Goal: Information Seeking & Learning: Compare options

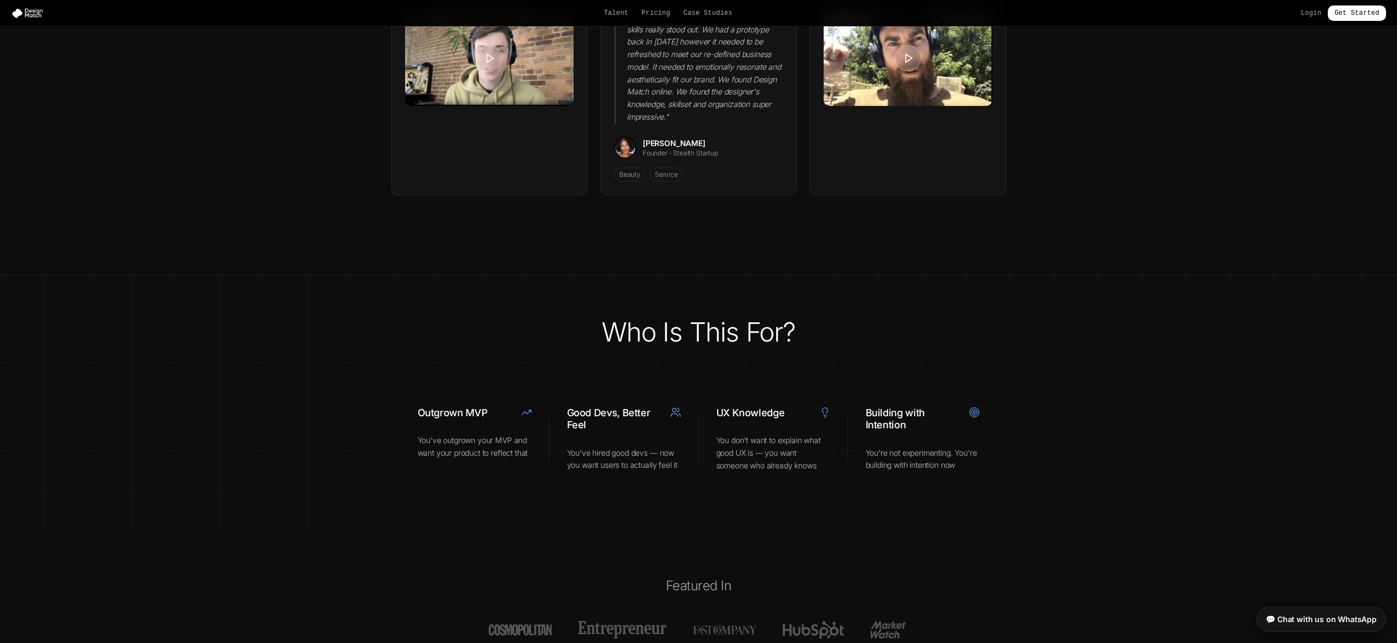
scroll to position [3941, 0]
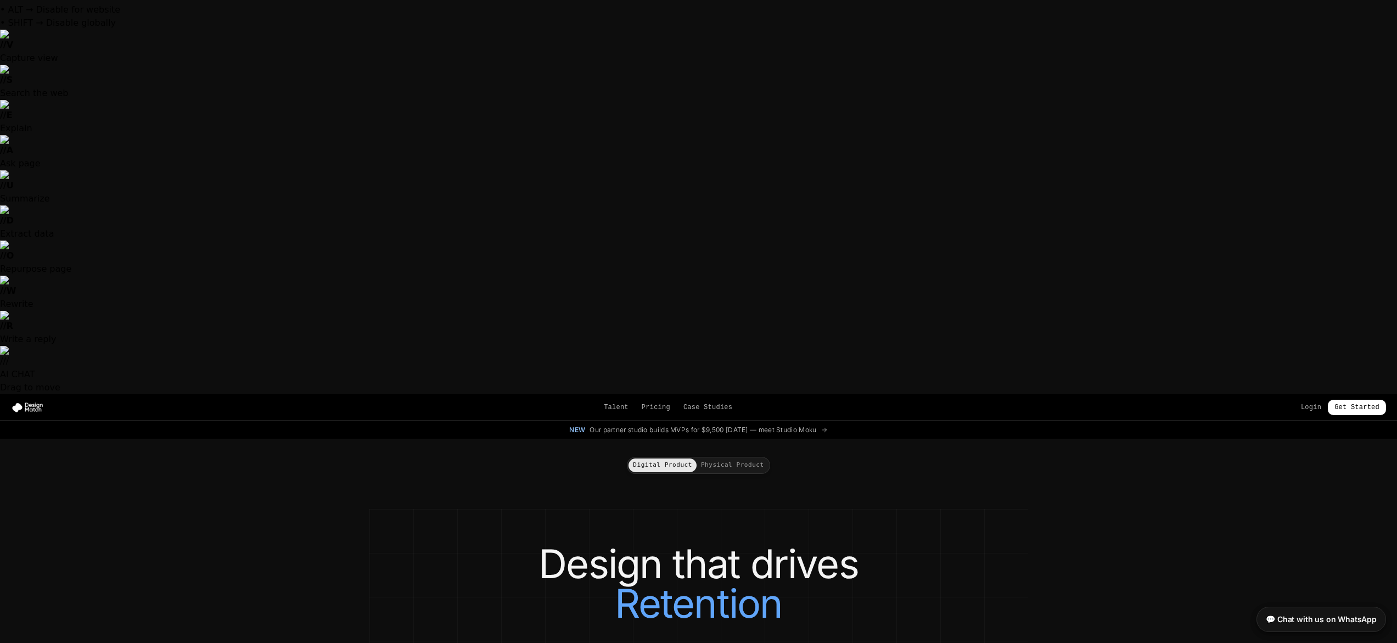
scroll to position [100, 0]
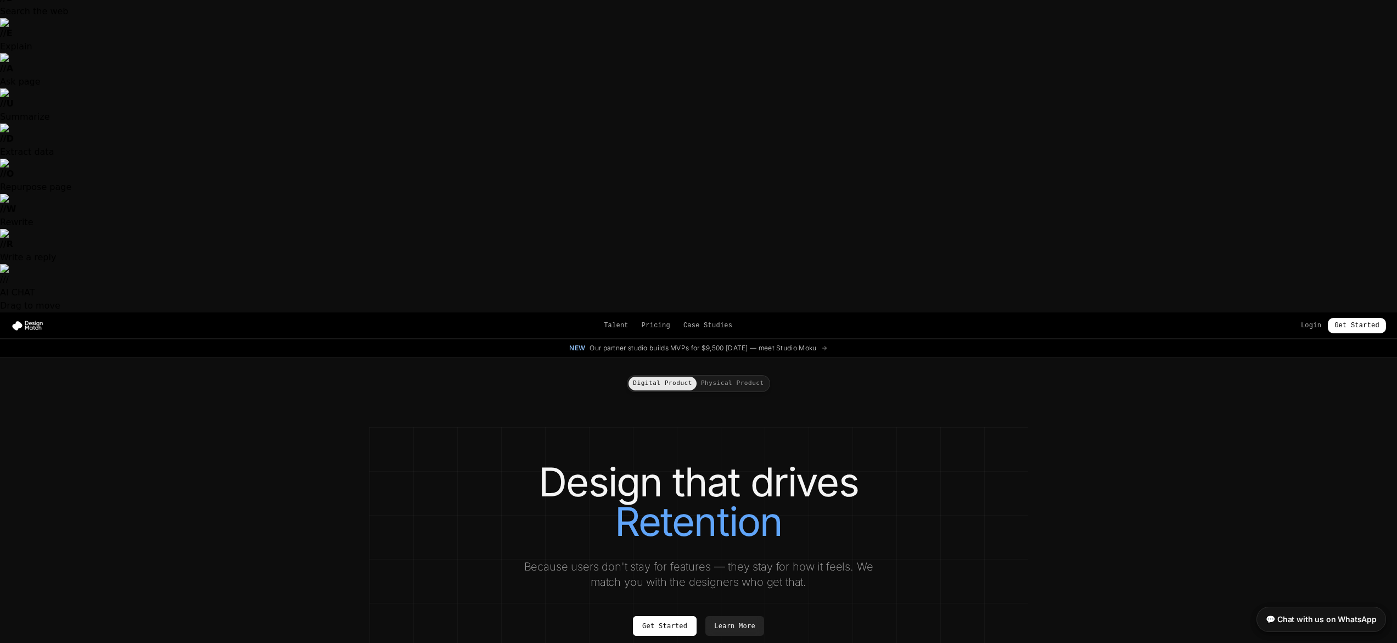
drag, startPoint x: 548, startPoint y: 327, endPoint x: 780, endPoint y: 348, distance: 232.6
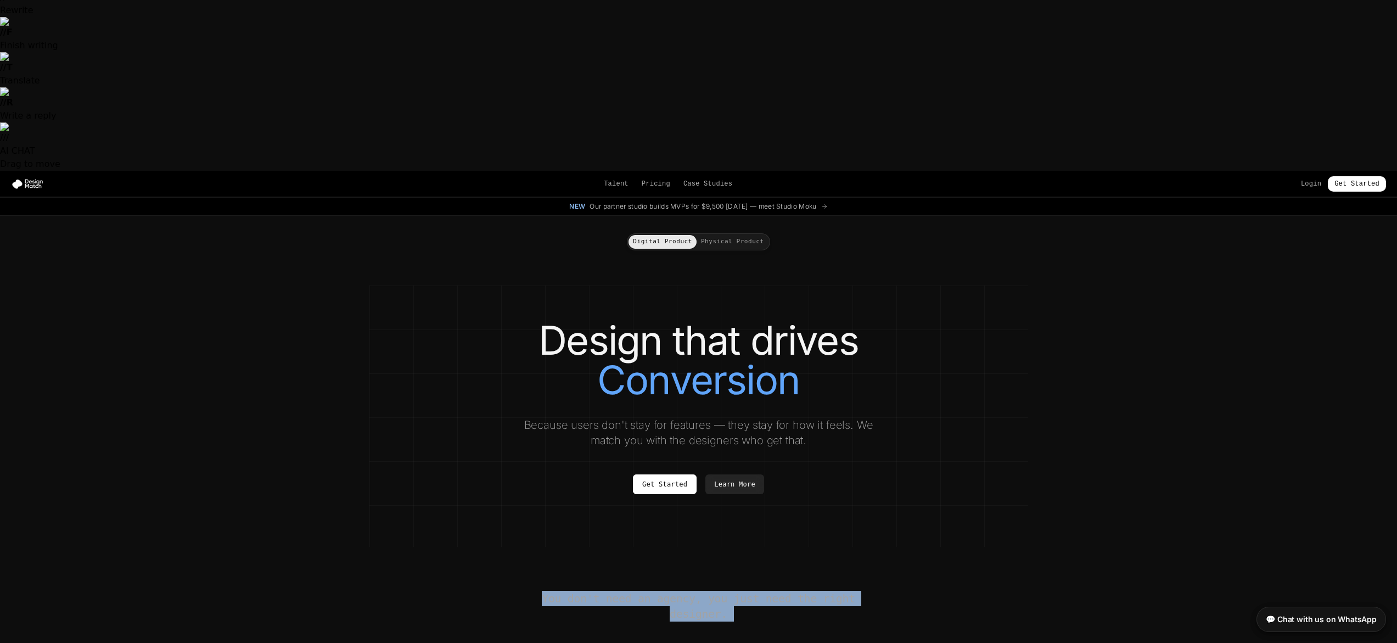
scroll to position [266, 0]
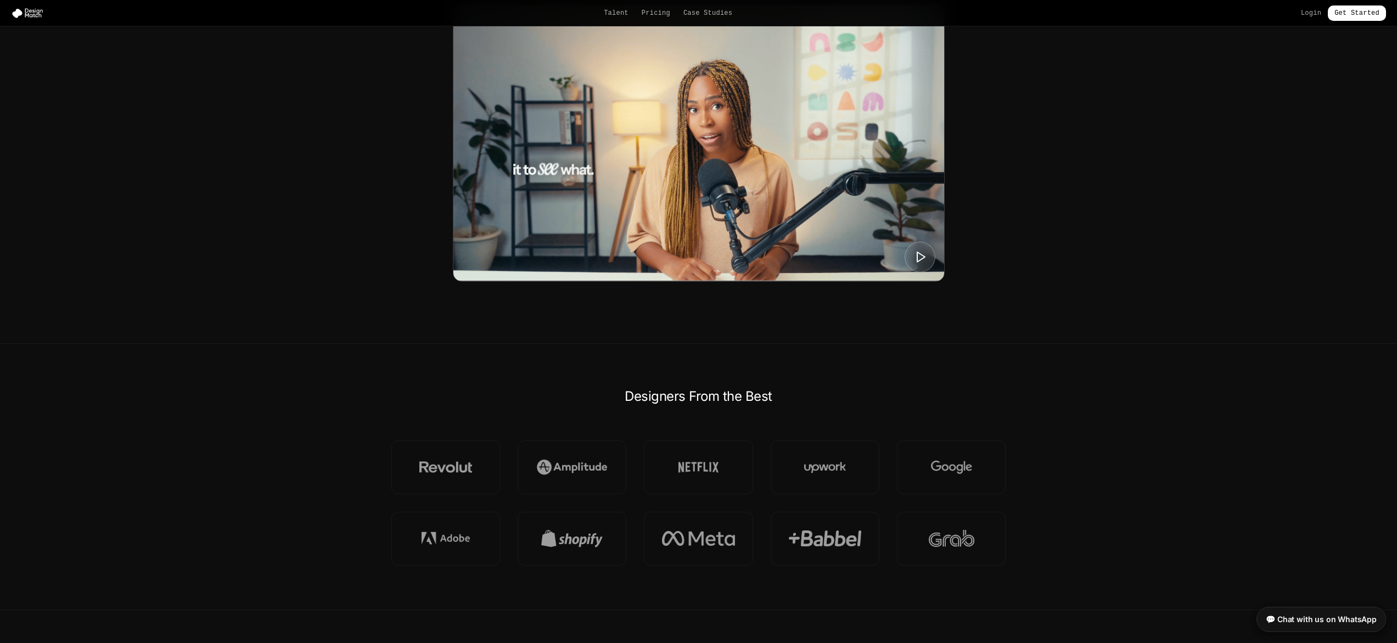
scroll to position [1031, 0]
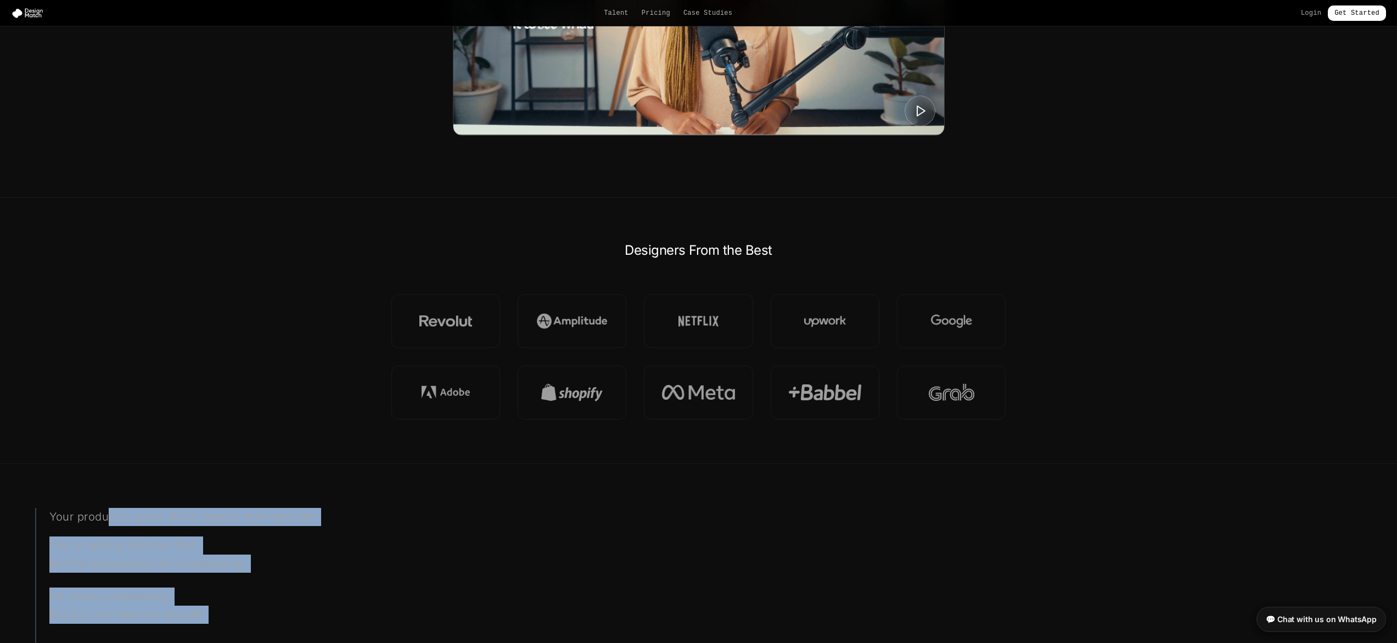
drag, startPoint x: 109, startPoint y: 102, endPoint x: 319, endPoint y: 260, distance: 262.2
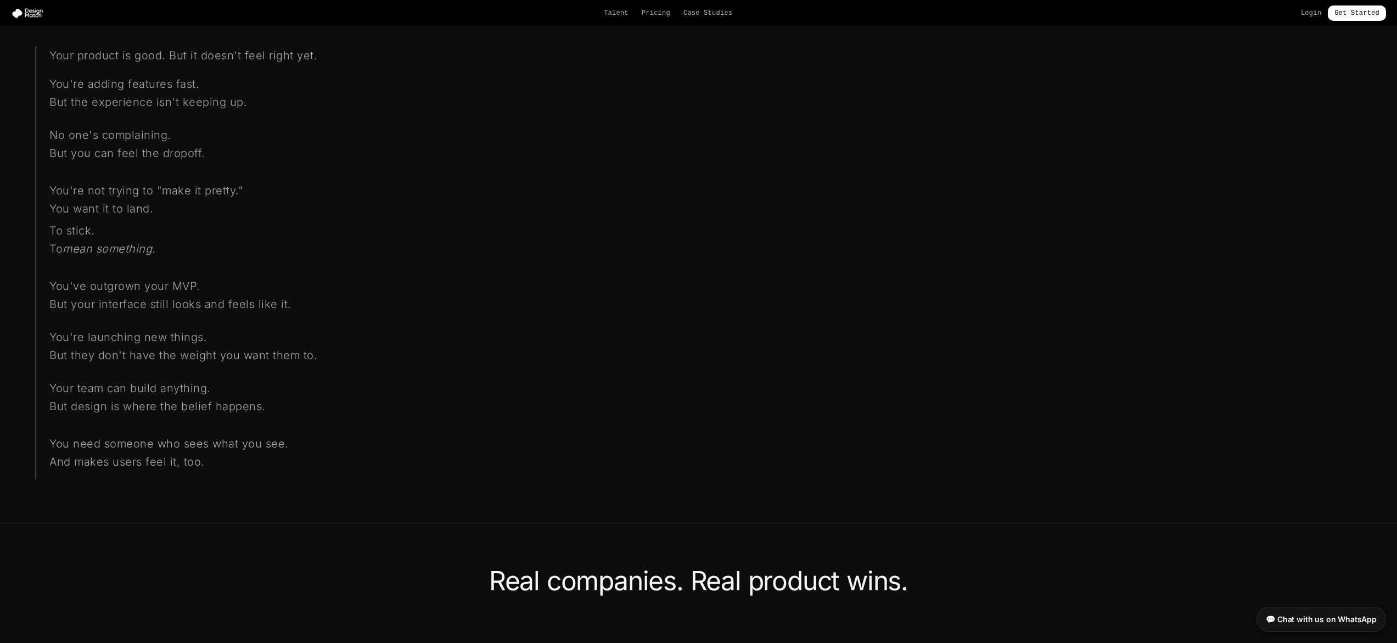
scroll to position [1521, 0]
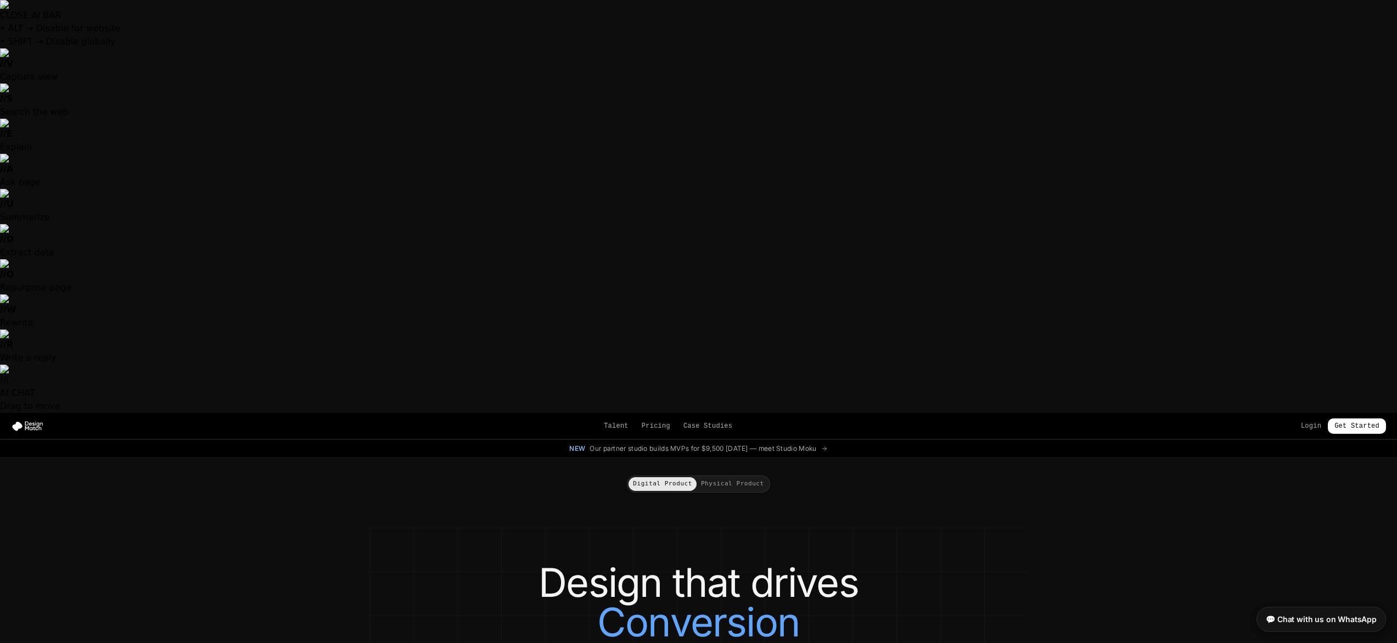
scroll to position [1521, 0]
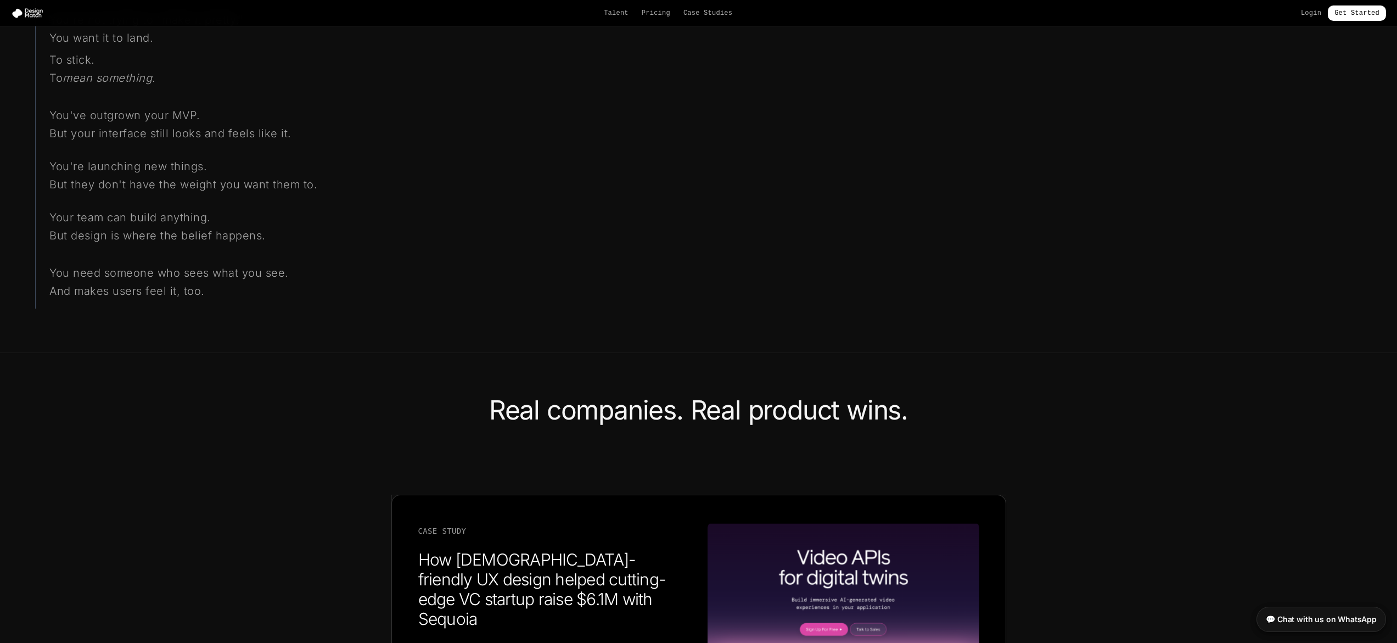
scroll to position [1893, 0]
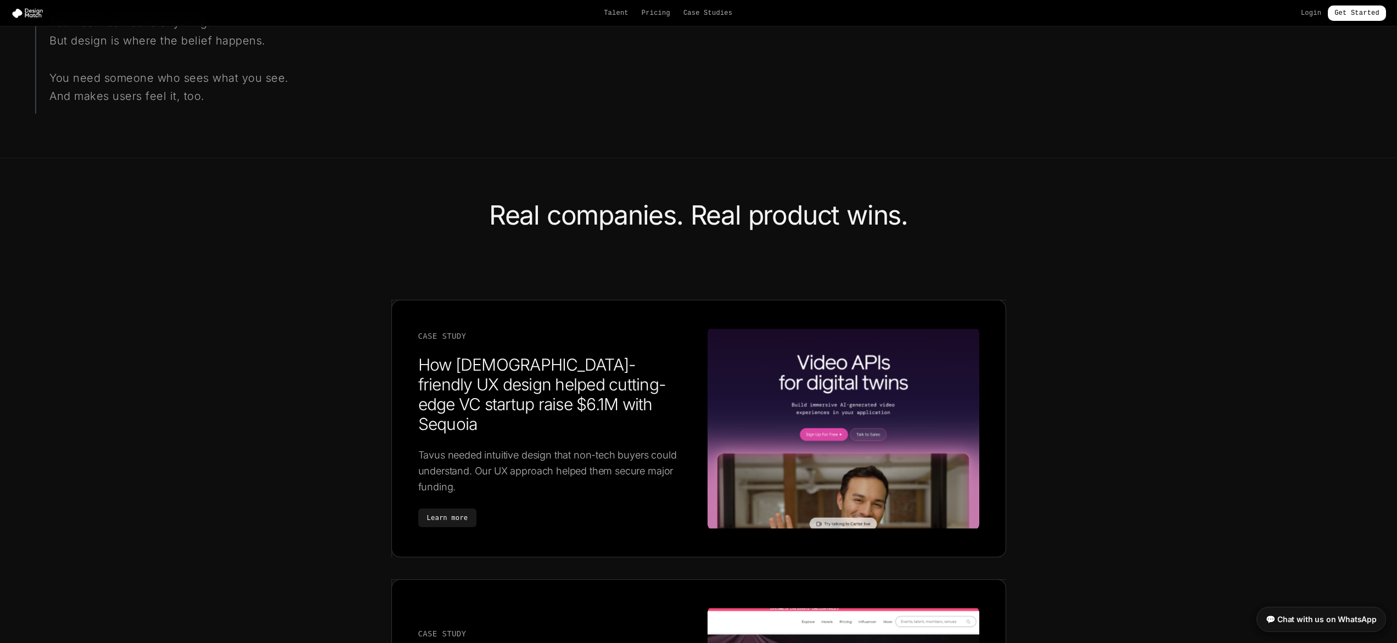
scroll to position [1956, 0]
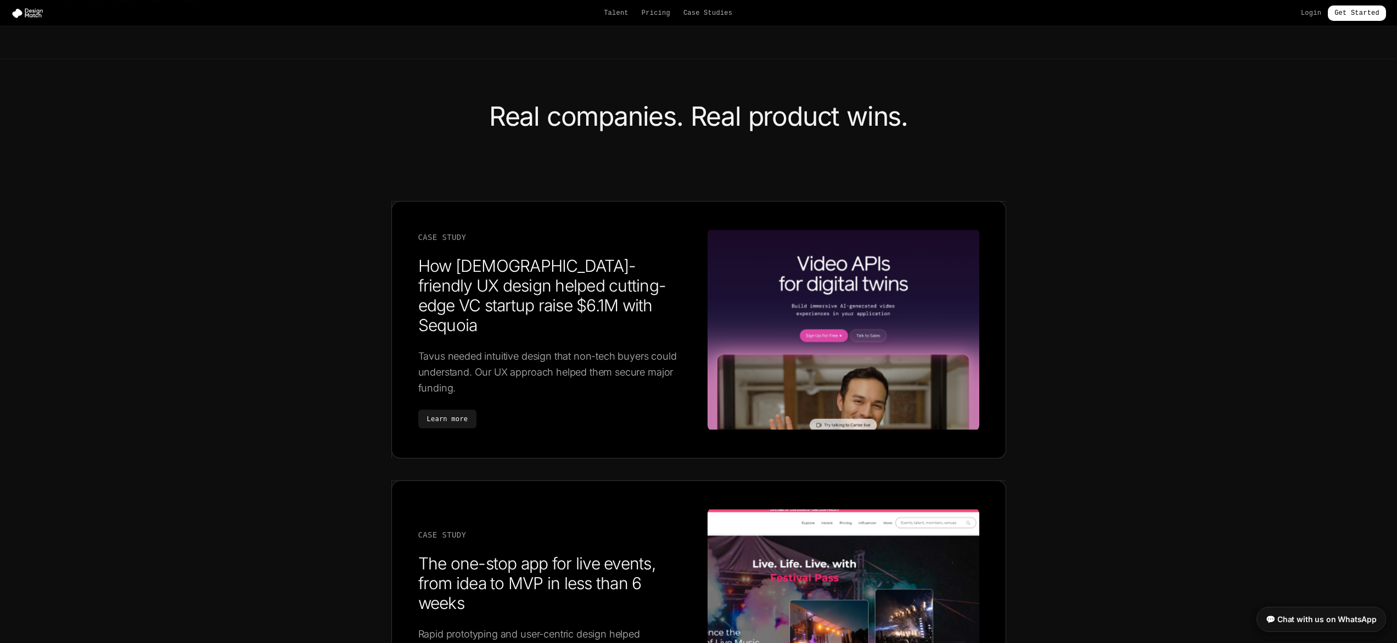
drag, startPoint x: 566, startPoint y: 463, endPoint x: 485, endPoint y: 444, distance: 84.0
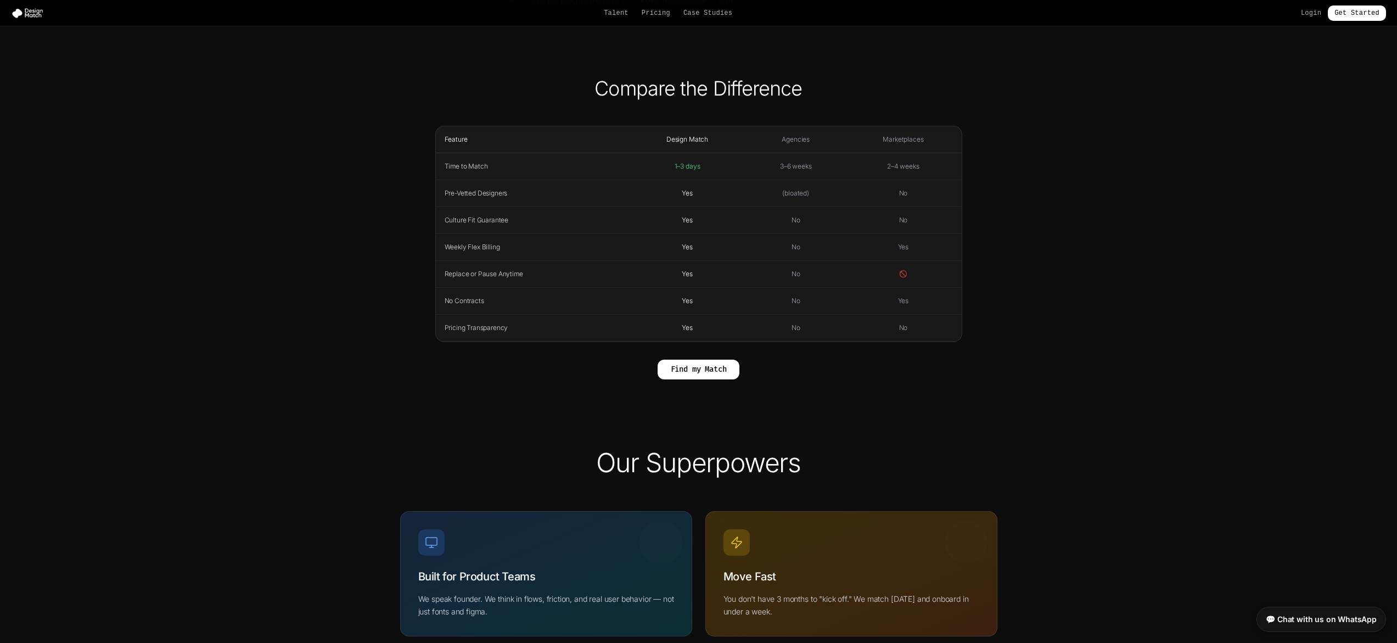
scroll to position [1253, 0]
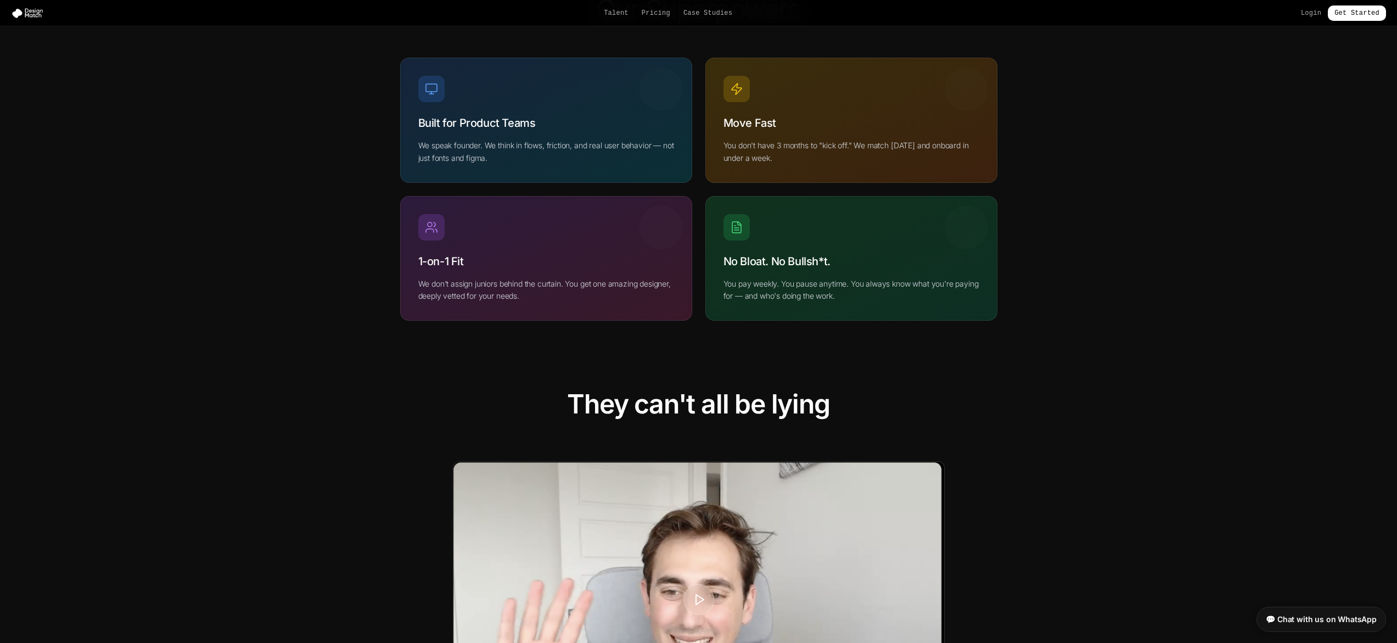
scroll to position [1296, 0]
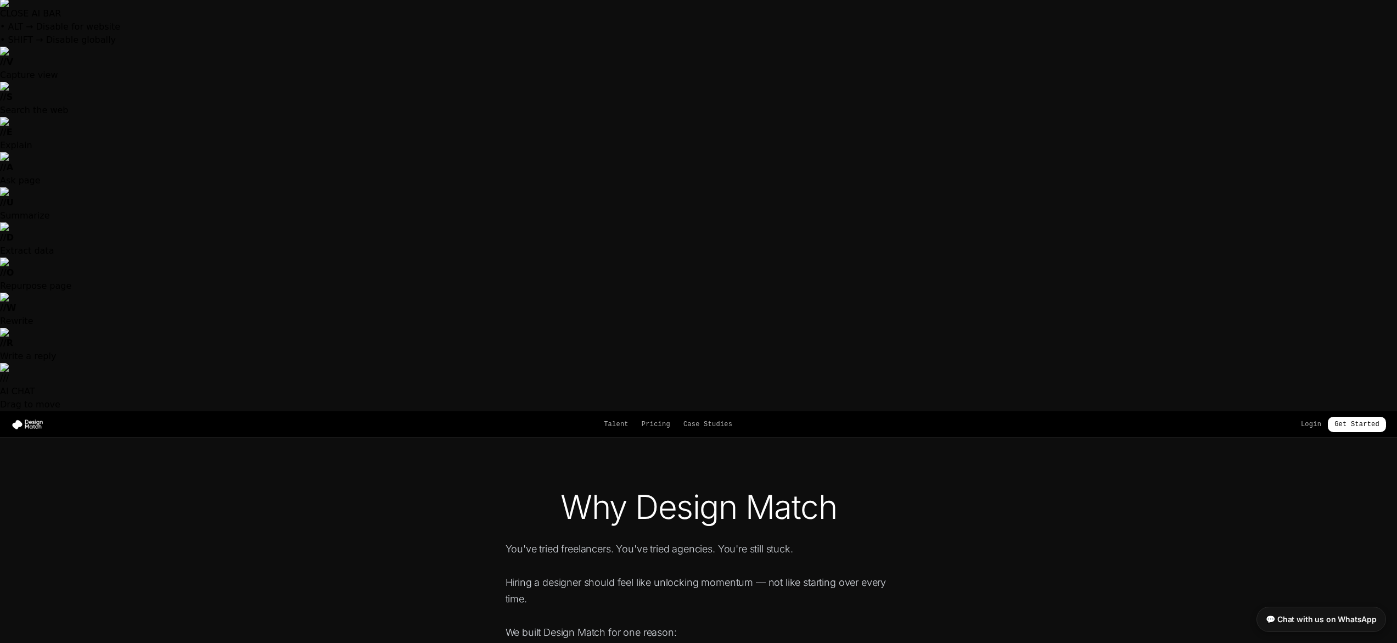
scroll to position [2, 0]
drag, startPoint x: 575, startPoint y: 393, endPoint x: 864, endPoint y: 395, distance: 289.8
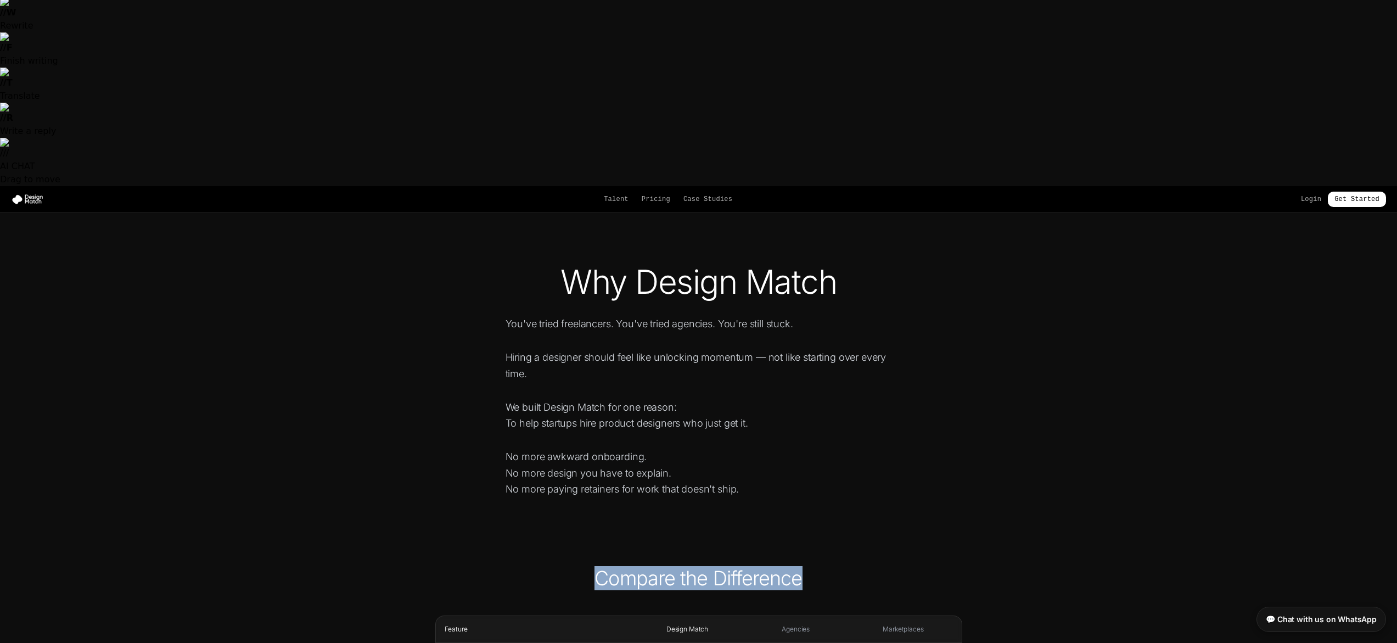
scroll to position [228, 0]
drag, startPoint x: 779, startPoint y: 214, endPoint x: 825, endPoint y: 239, distance: 52.6
click at [851, 615] on tr "Feature Design Match Agencies Marketplaces" at bounding box center [699, 628] width 526 height 27
drag, startPoint x: 781, startPoint y: 243, endPoint x: 860, endPoint y: 247, distance: 79.7
click at [860, 642] on tr "Time to Match 1–3 days 3–6 weeks 2–4 weeks" at bounding box center [699, 655] width 526 height 27
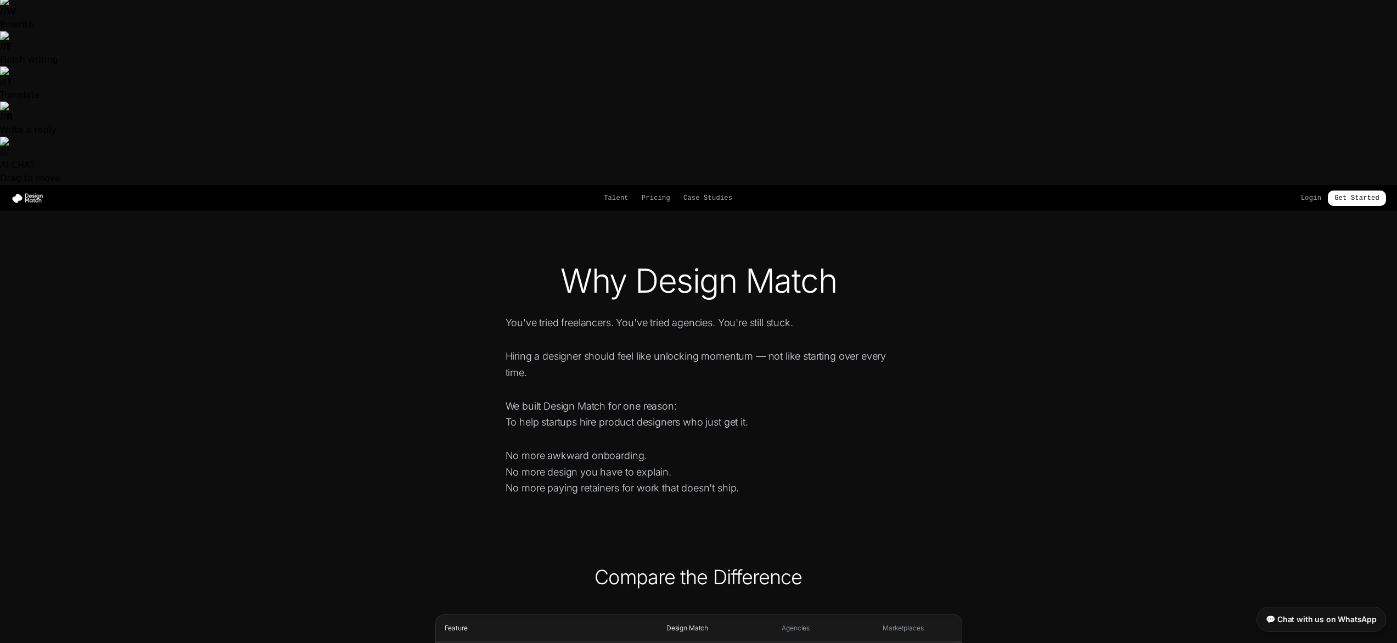
click at [860, 642] on td "2–4 weeks" at bounding box center [903, 655] width 116 height 27
drag, startPoint x: 658, startPoint y: 261, endPoint x: 699, endPoint y: 413, distance: 157.5
drag, startPoint x: 573, startPoint y: 477, endPoint x: 567, endPoint y: 474, distance: 6.4
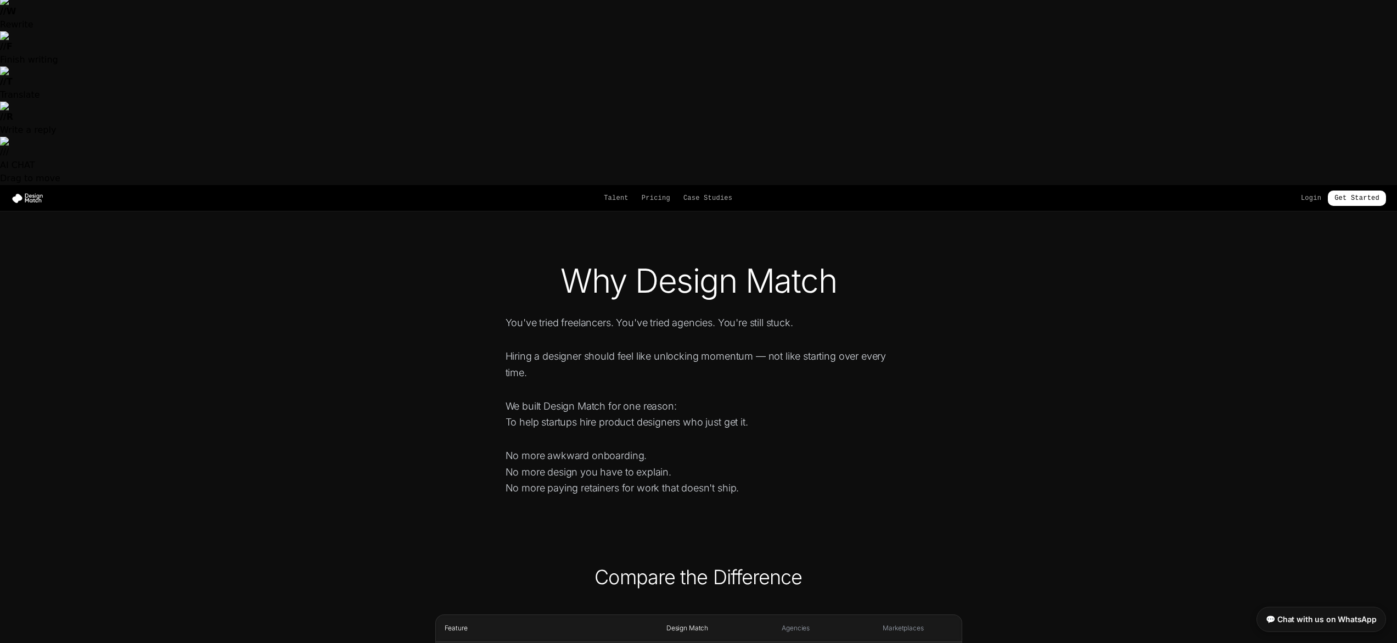
drag, startPoint x: 656, startPoint y: 238, endPoint x: 716, endPoint y: 238, distance: 59.8
click at [716, 642] on td "1–3 days" at bounding box center [687, 655] width 119 height 27
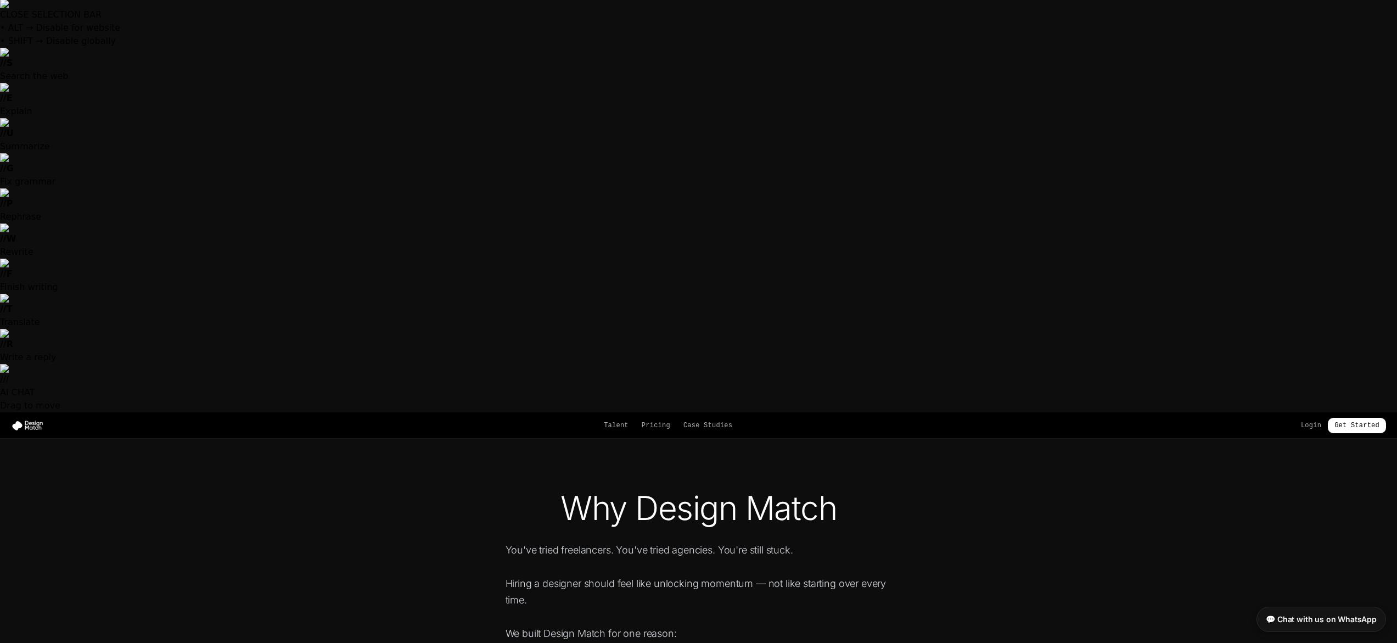
scroll to position [0, 0]
click at [661, 418] on div "Talent Pricing Case Studies Login Get Started" at bounding box center [698, 425] width 1397 height 15
click at [661, 421] on link "Pricing" at bounding box center [656, 425] width 29 height 9
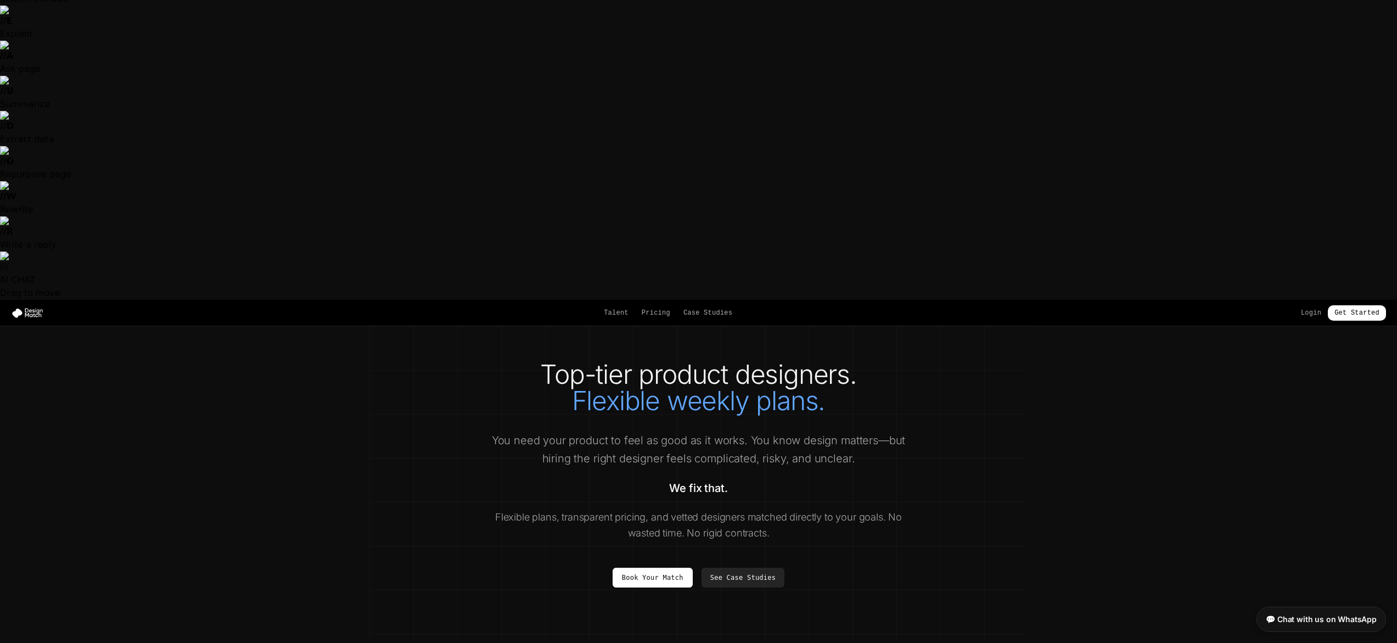
scroll to position [231, 0]
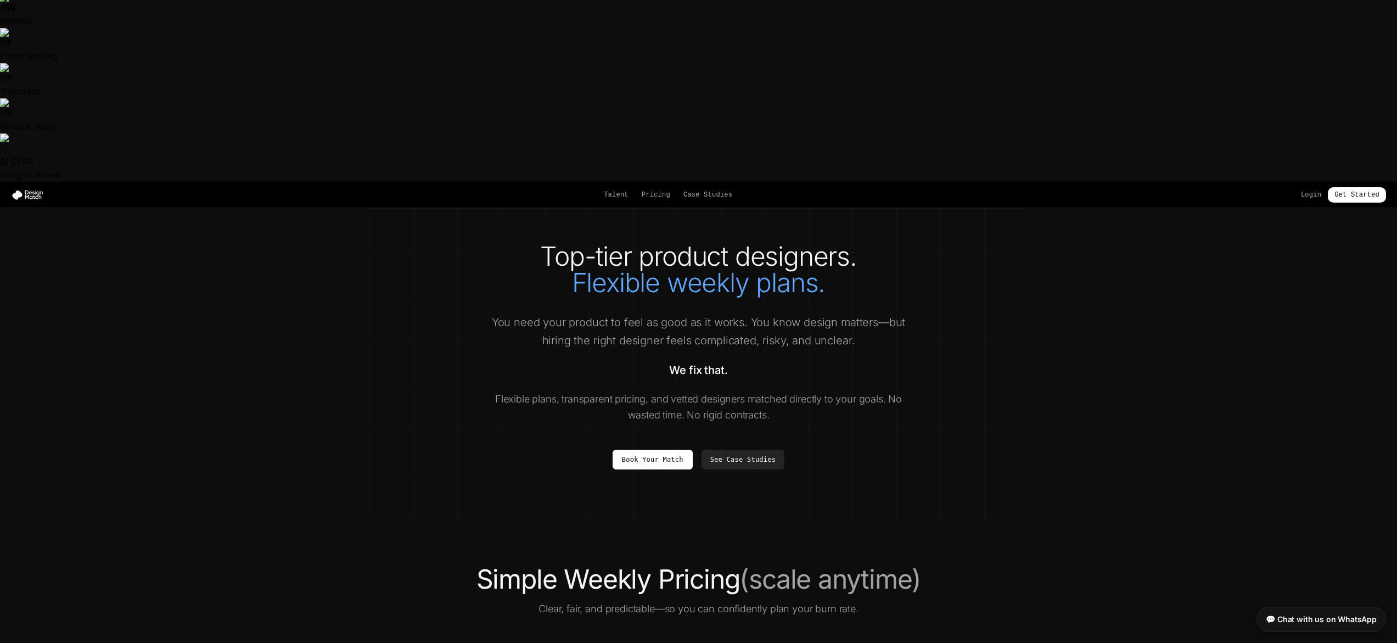
drag, startPoint x: 899, startPoint y: 345, endPoint x: 961, endPoint y: 356, distance: 63.6
drag, startPoint x: 882, startPoint y: 344, endPoint x: 927, endPoint y: 345, distance: 44.5
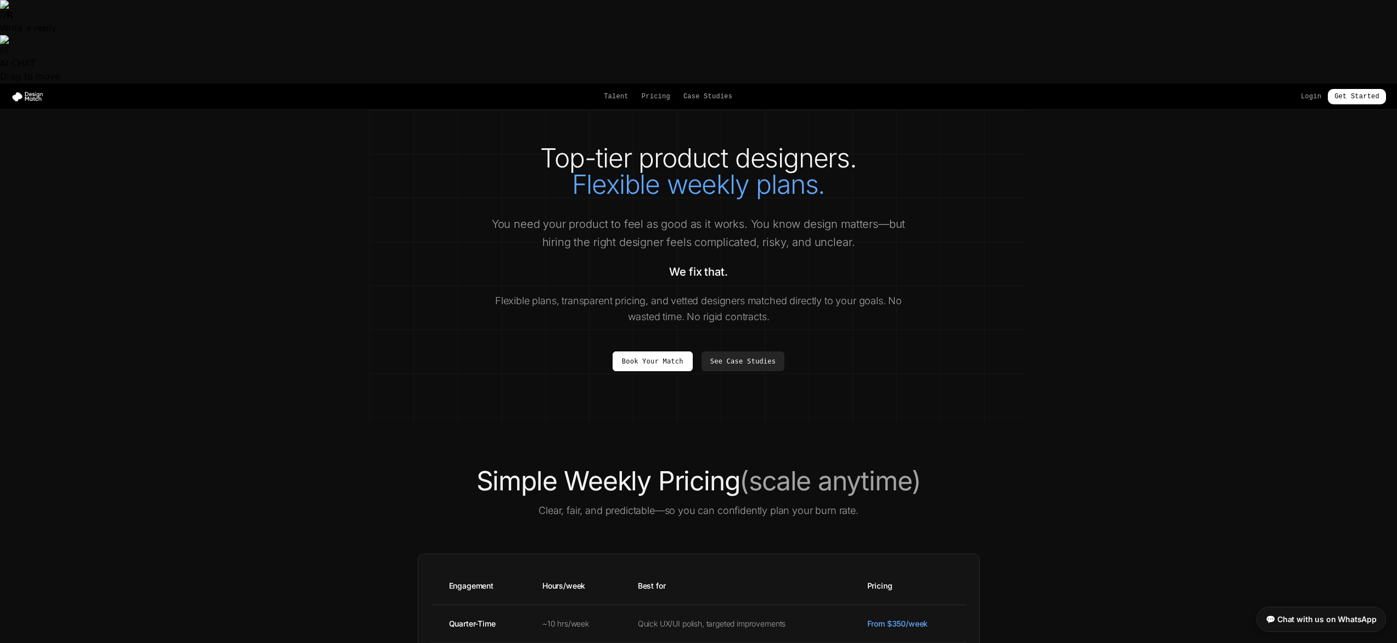
scroll to position [398, 0]
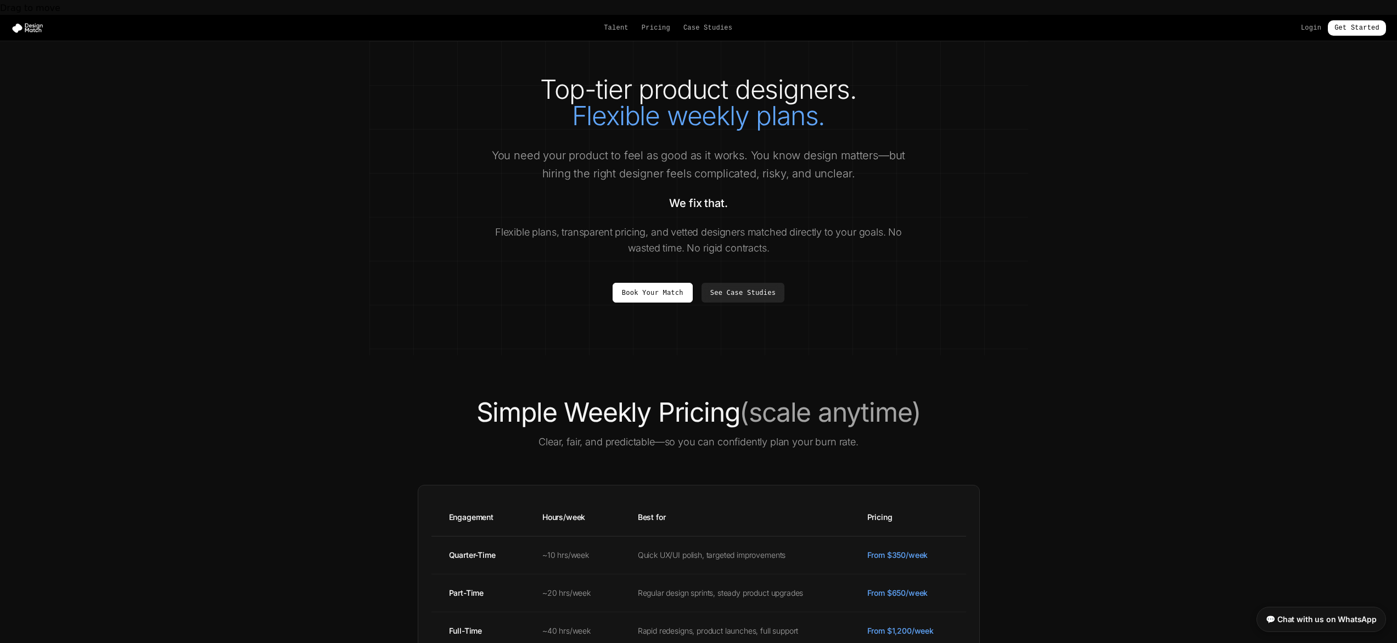
drag, startPoint x: 468, startPoint y: 445, endPoint x: 707, endPoint y: 452, distance: 239.4
drag, startPoint x: 612, startPoint y: 454, endPoint x: 646, endPoint y: 453, distance: 34.6
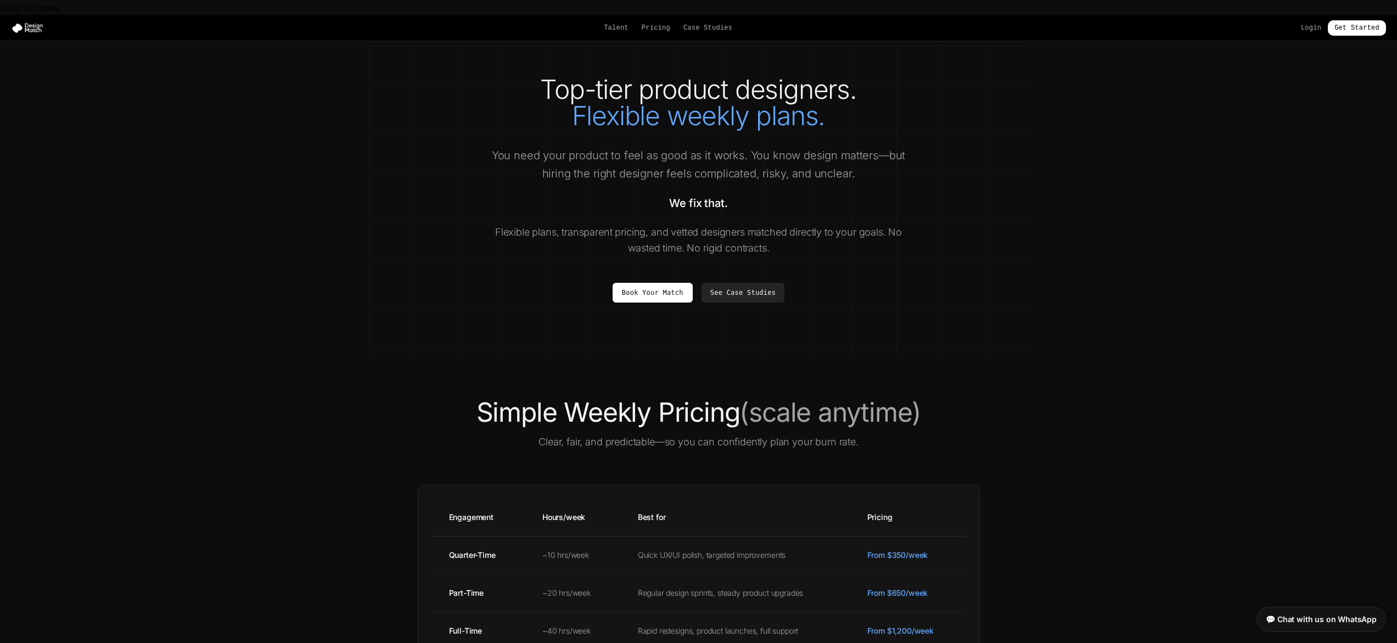
drag, startPoint x: 663, startPoint y: 479, endPoint x: 849, endPoint y: 475, distance: 185.5
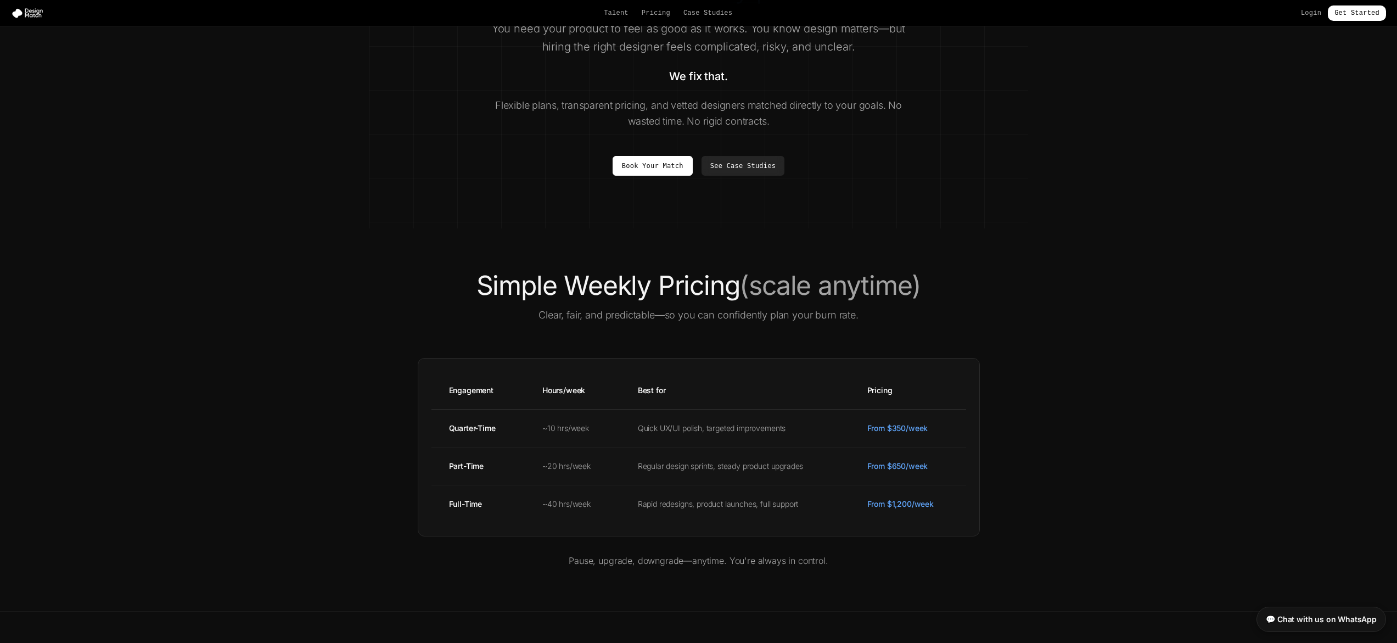
scroll to position [592, 0]
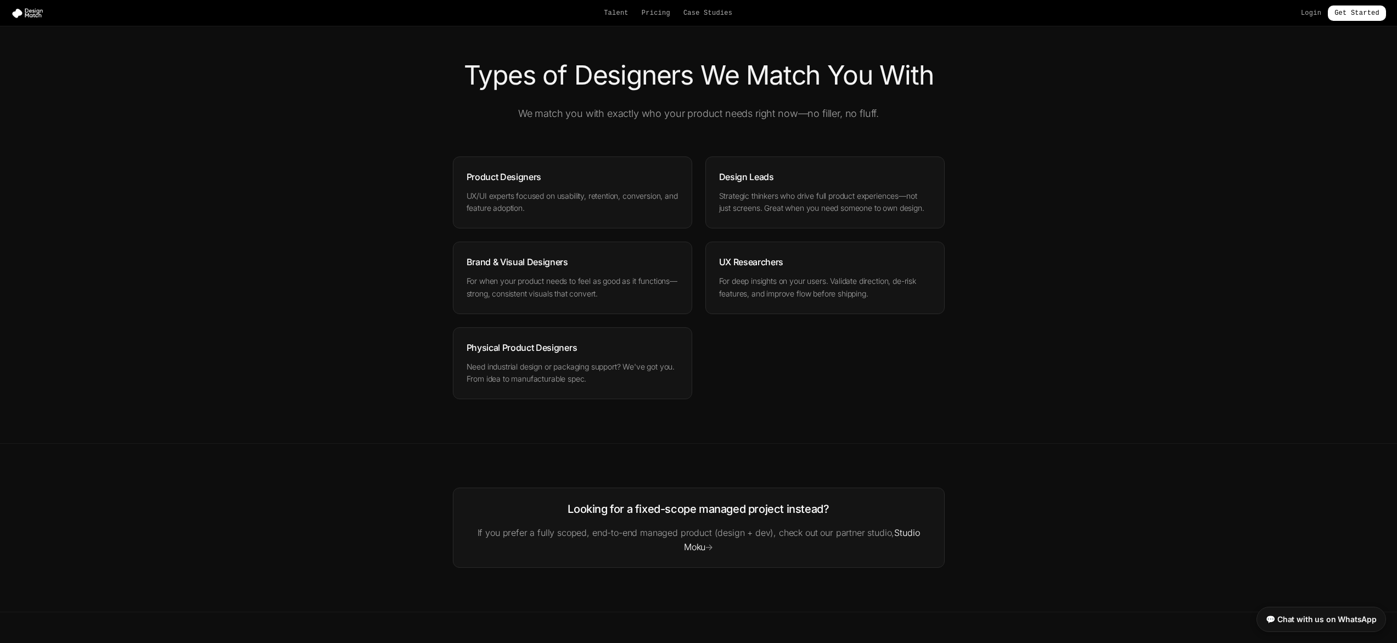
scroll to position [1801, 0]
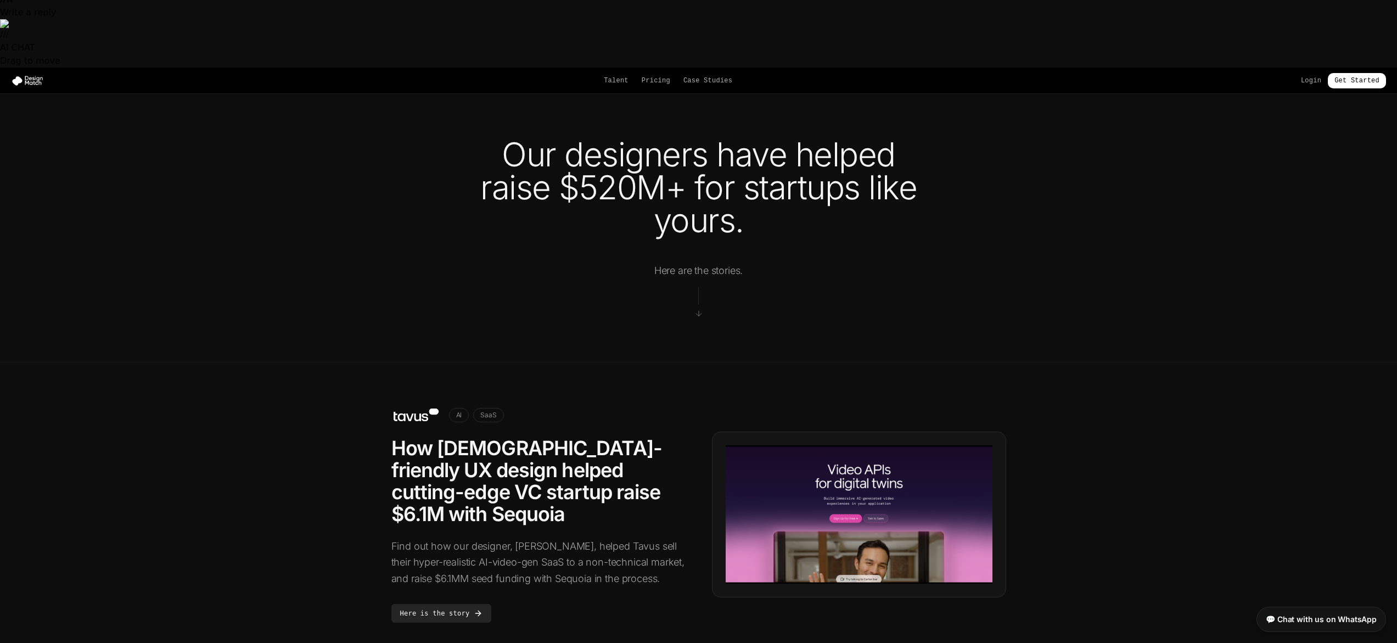
scroll to position [161, 0]
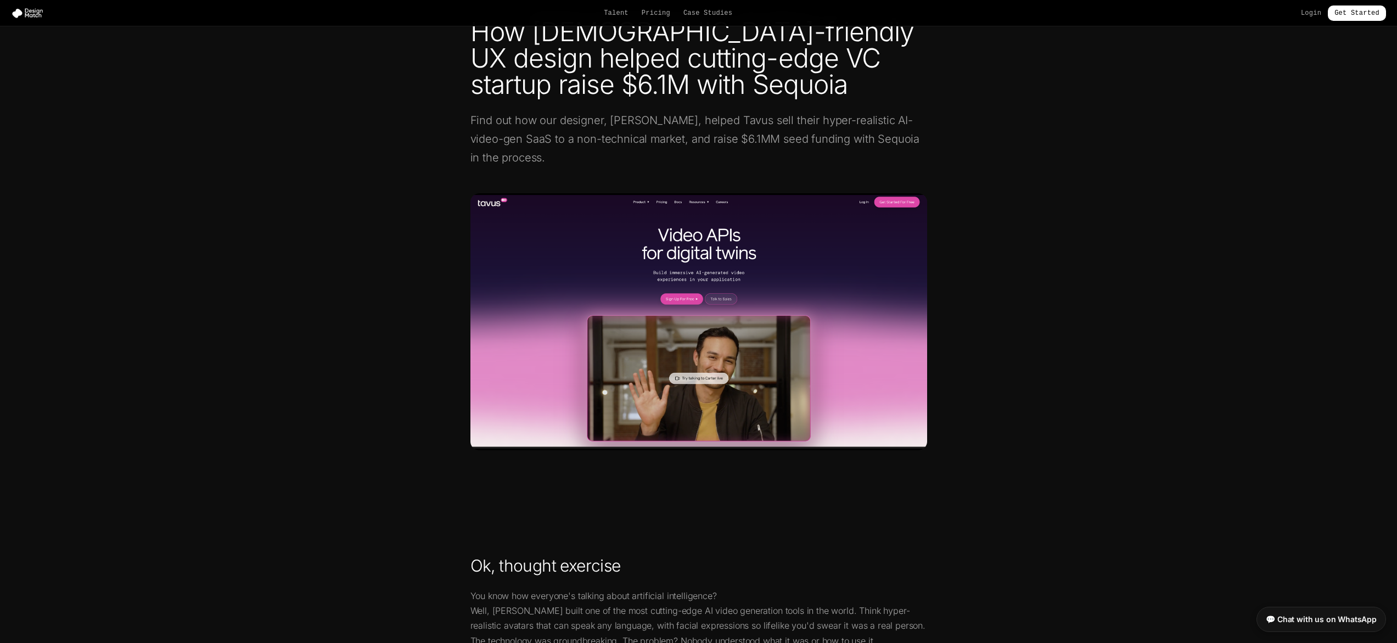
scroll to position [549, 0]
drag, startPoint x: 478, startPoint y: 439, endPoint x: 569, endPoint y: 423, distance: 92.0
drag, startPoint x: 643, startPoint y: 401, endPoint x: 904, endPoint y: 551, distance: 301.6
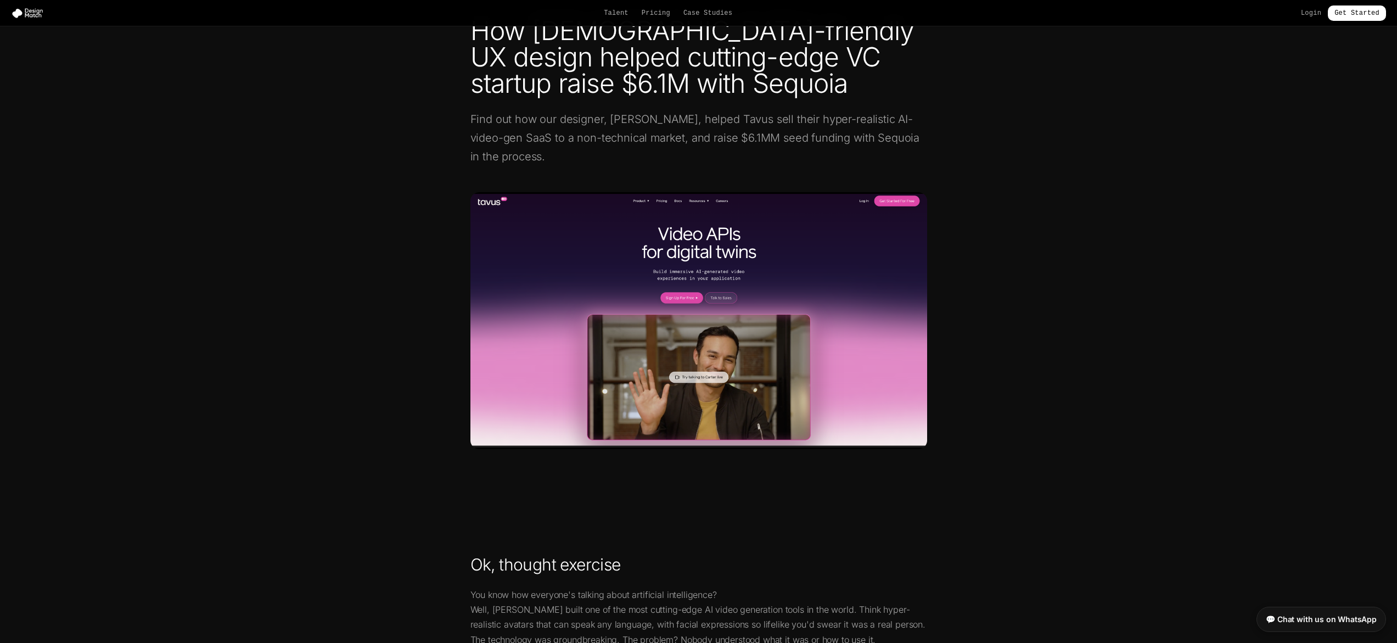
drag, startPoint x: 886, startPoint y: 548, endPoint x: 462, endPoint y: 437, distance: 438.5
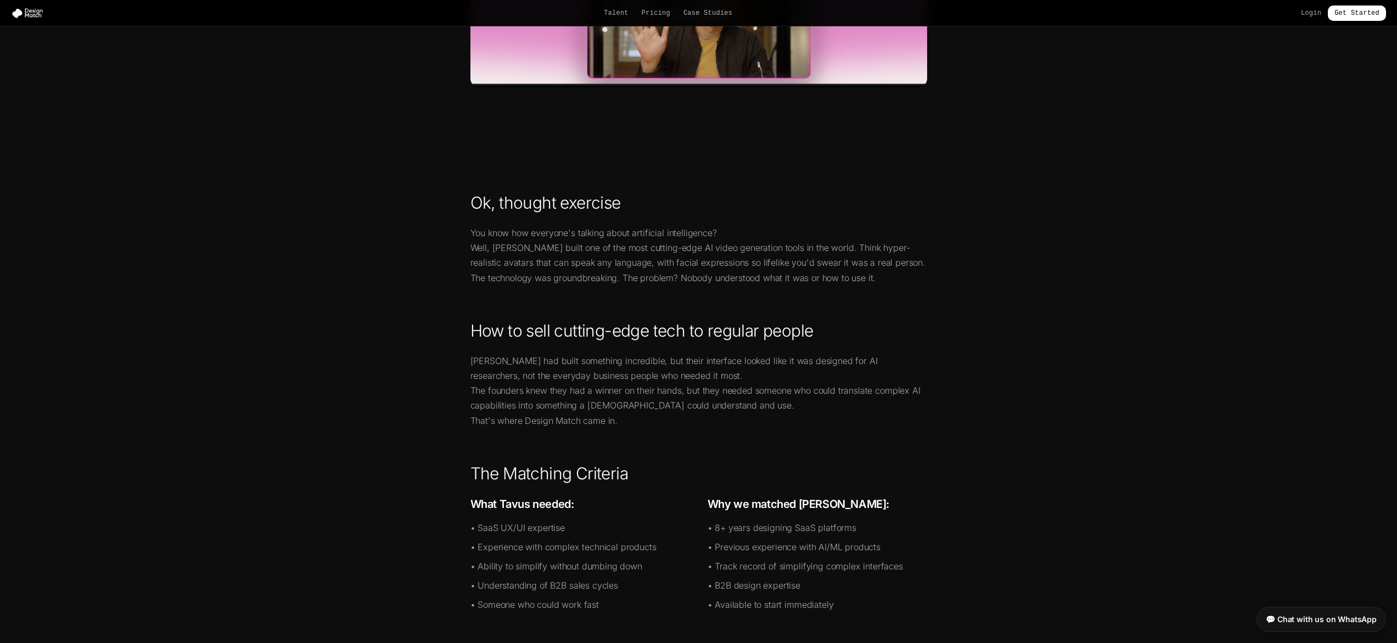
scroll to position [940, 0]
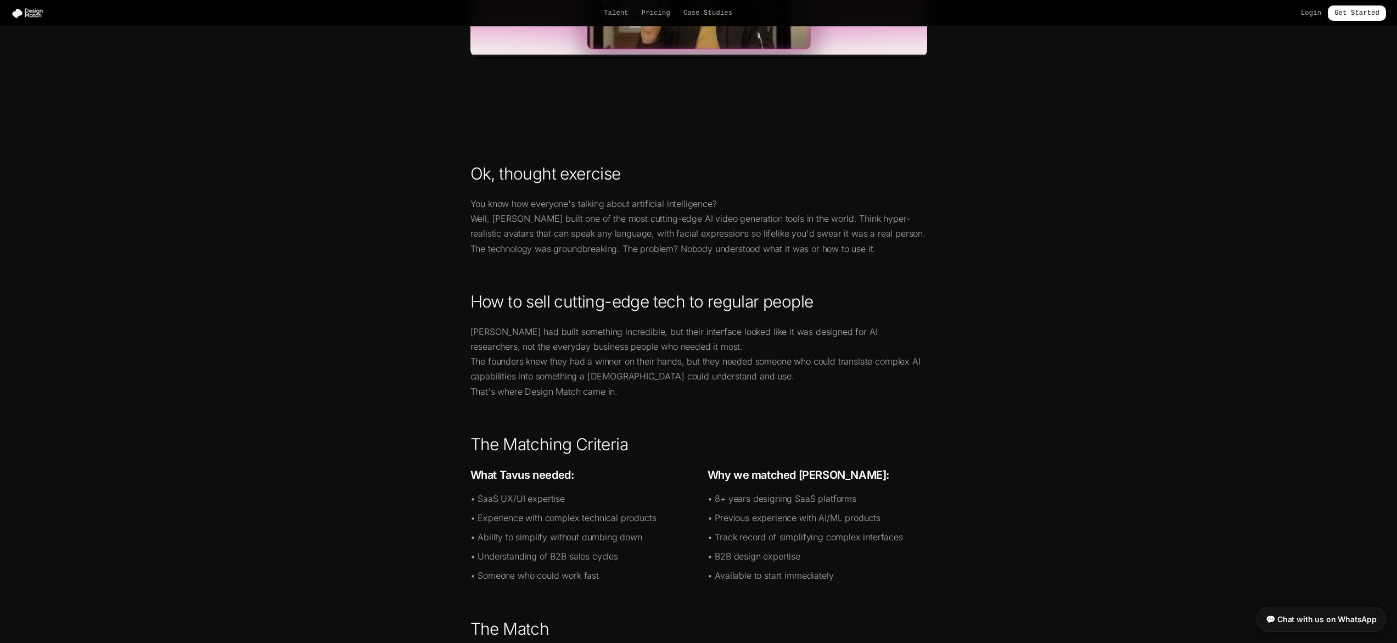
drag, startPoint x: 477, startPoint y: 339, endPoint x: 746, endPoint y: 352, distance: 269.7
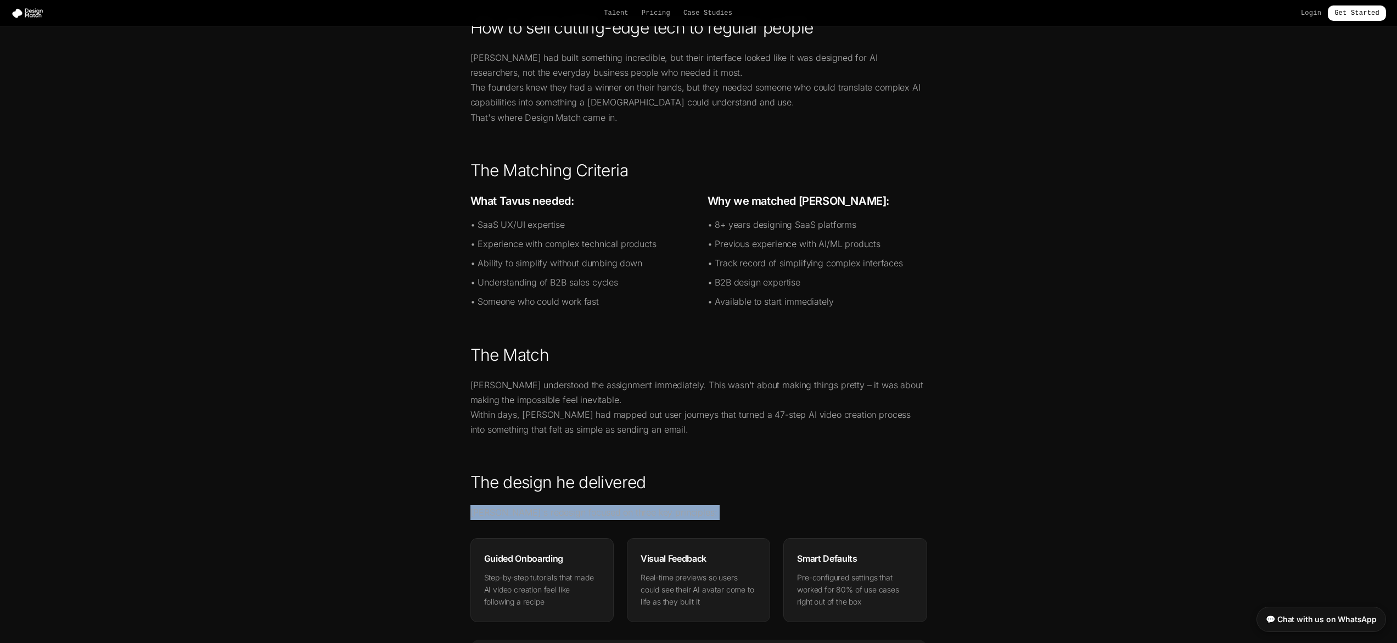
scroll to position [1240, 0]
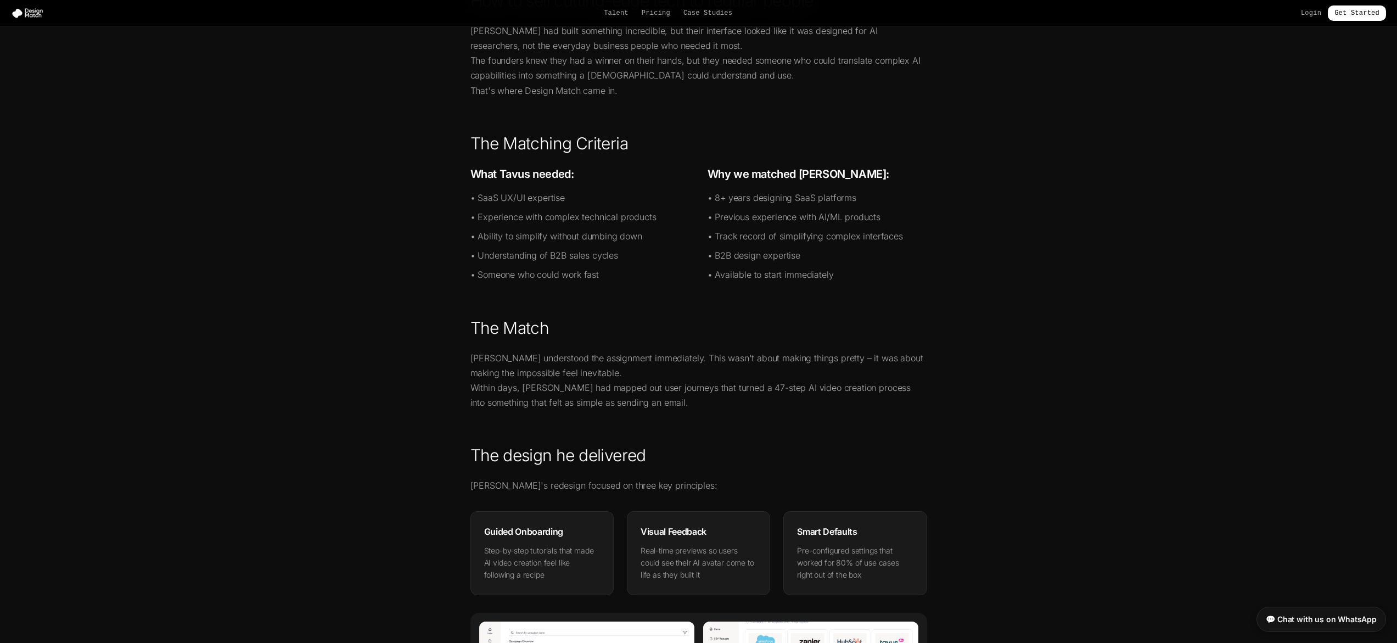
drag, startPoint x: 691, startPoint y: 492, endPoint x: 871, endPoint y: 491, distance: 180.0
drag, startPoint x: 849, startPoint y: 487, endPoint x: 843, endPoint y: 482, distance: 7.4
drag, startPoint x: 558, startPoint y: 519, endPoint x: 941, endPoint y: 554, distance: 384.1
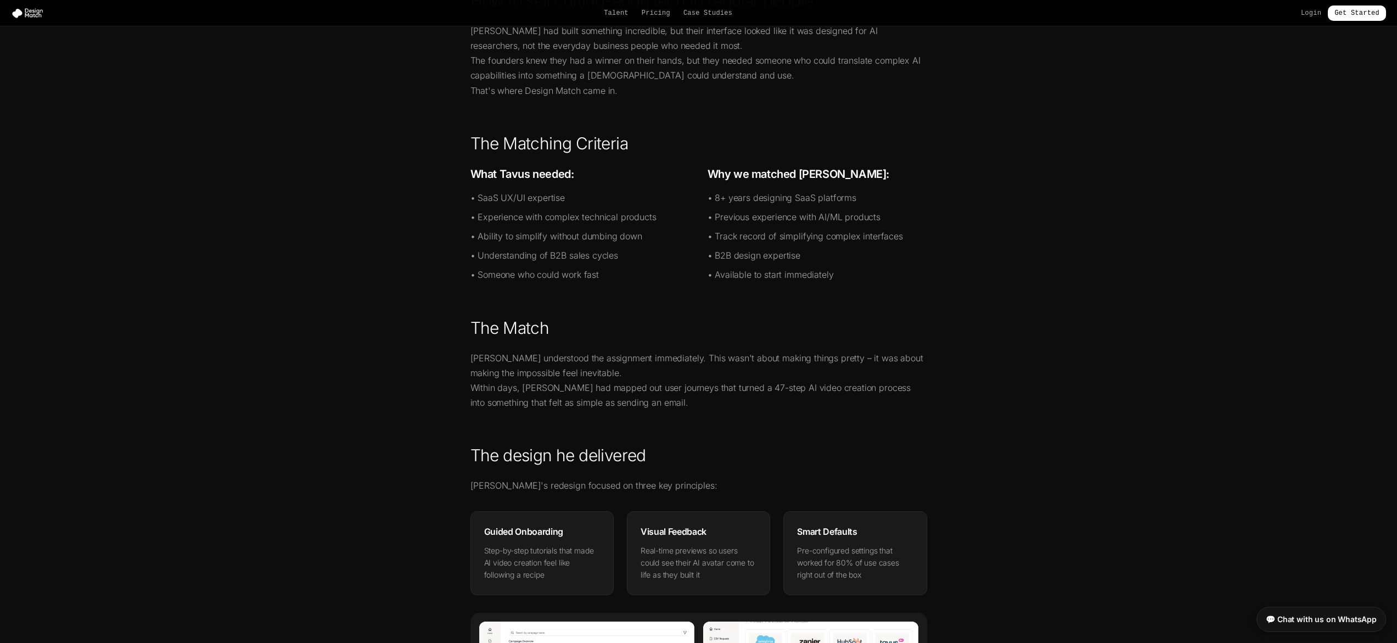
click at [941, 554] on div "Ok, thought exercise You know how everyone's talking about artificial intellige…" at bounding box center [699, 632] width 492 height 1538
click at [957, 553] on section "Ok, thought exercise You know how everyone's talking about artificial intellige…" at bounding box center [698, 641] width 1397 height 1626
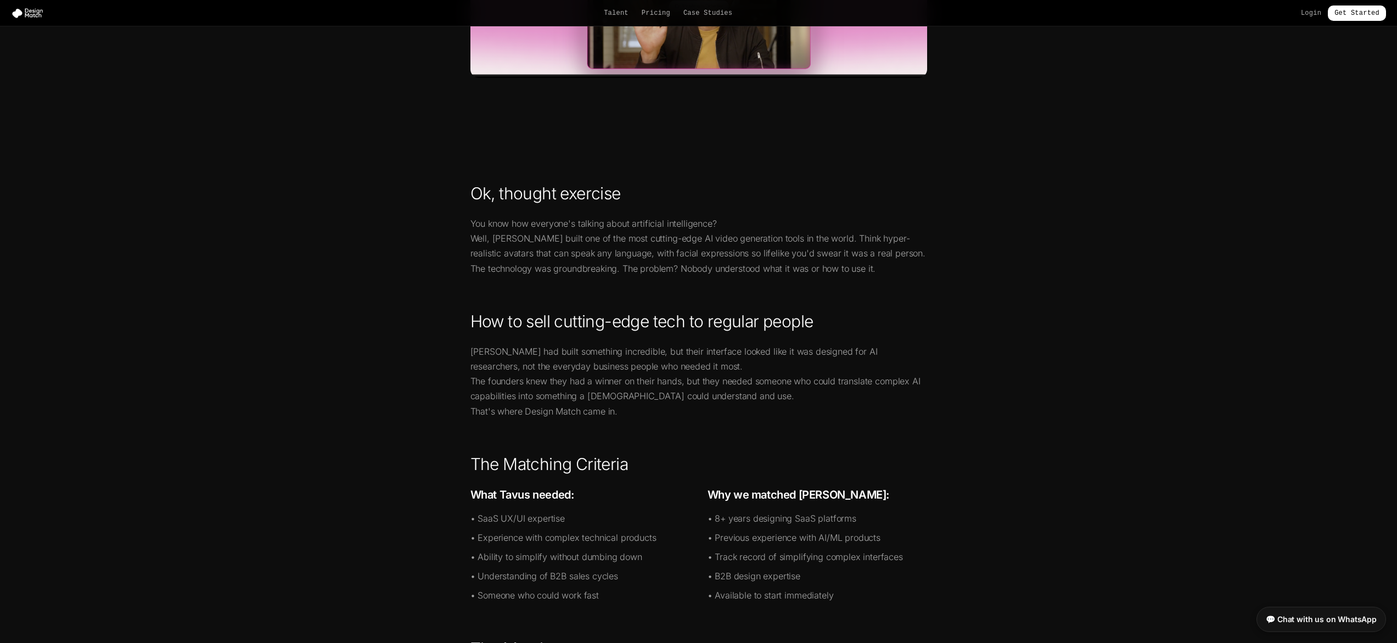
scroll to position [908, 0]
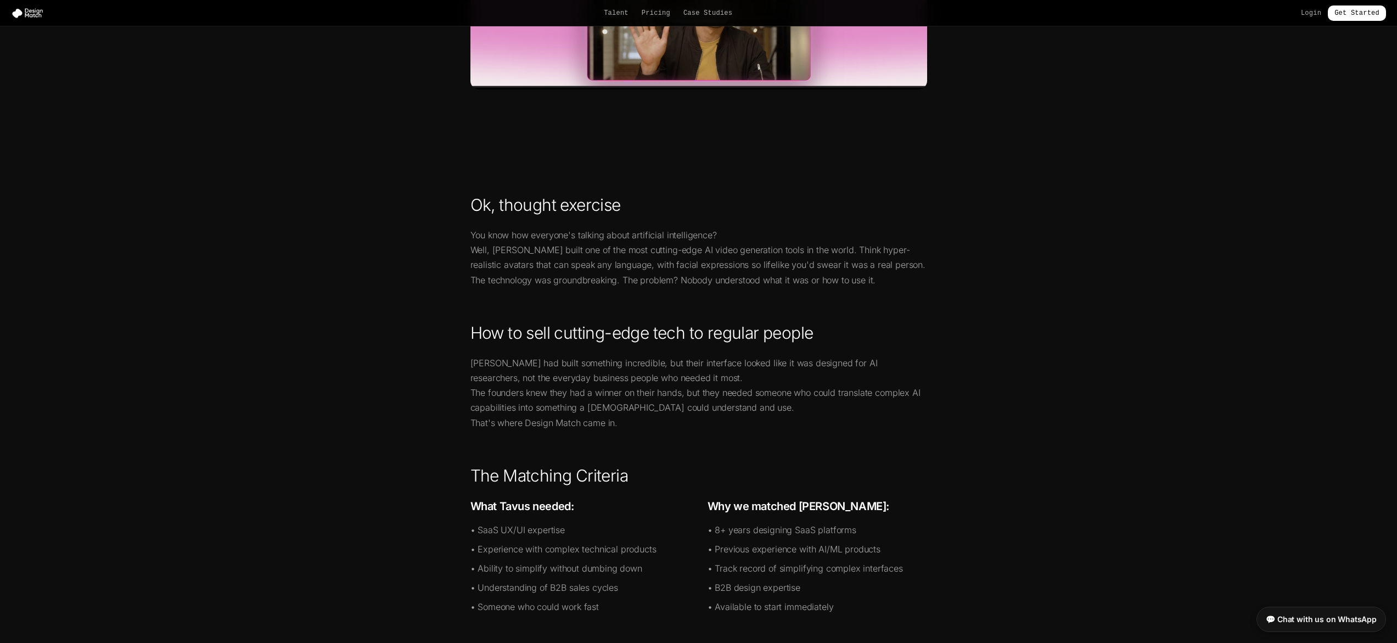
drag, startPoint x: 520, startPoint y: 359, endPoint x: 730, endPoint y: 427, distance: 221.4
drag, startPoint x: 725, startPoint y: 449, endPoint x: 659, endPoint y: 443, distance: 66.6
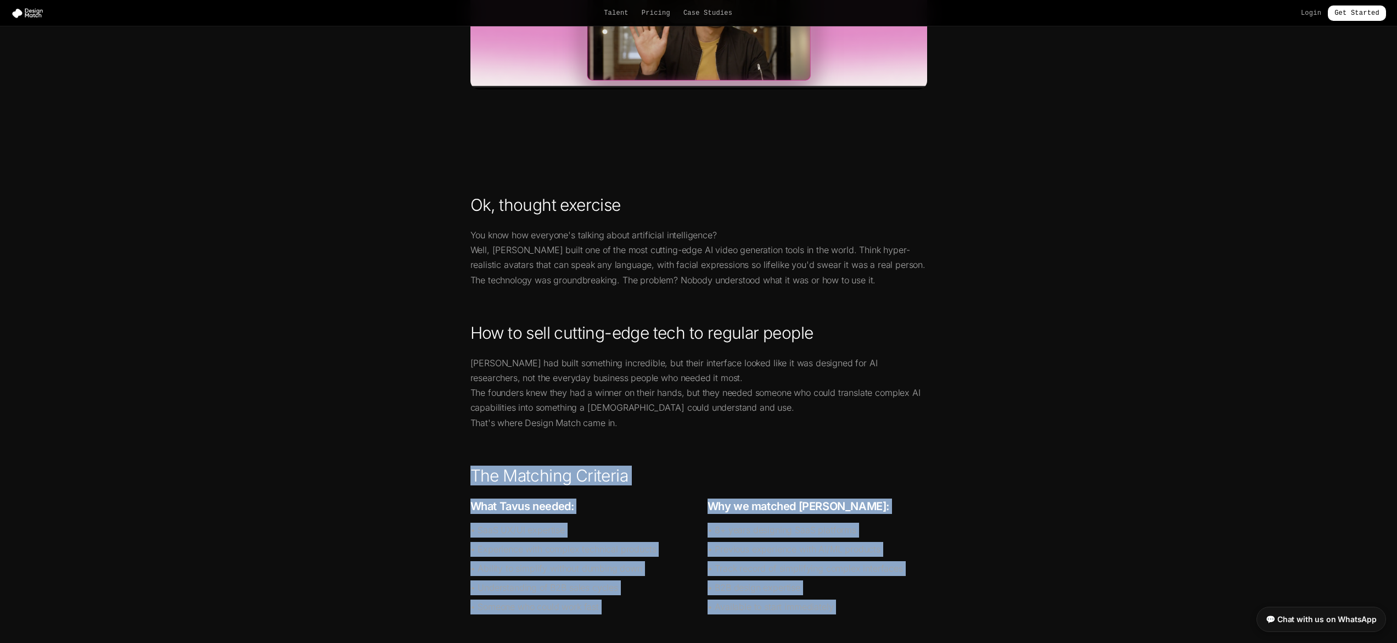
drag, startPoint x: 955, startPoint y: 461, endPoint x: 440, endPoint y: 46, distance: 661.1
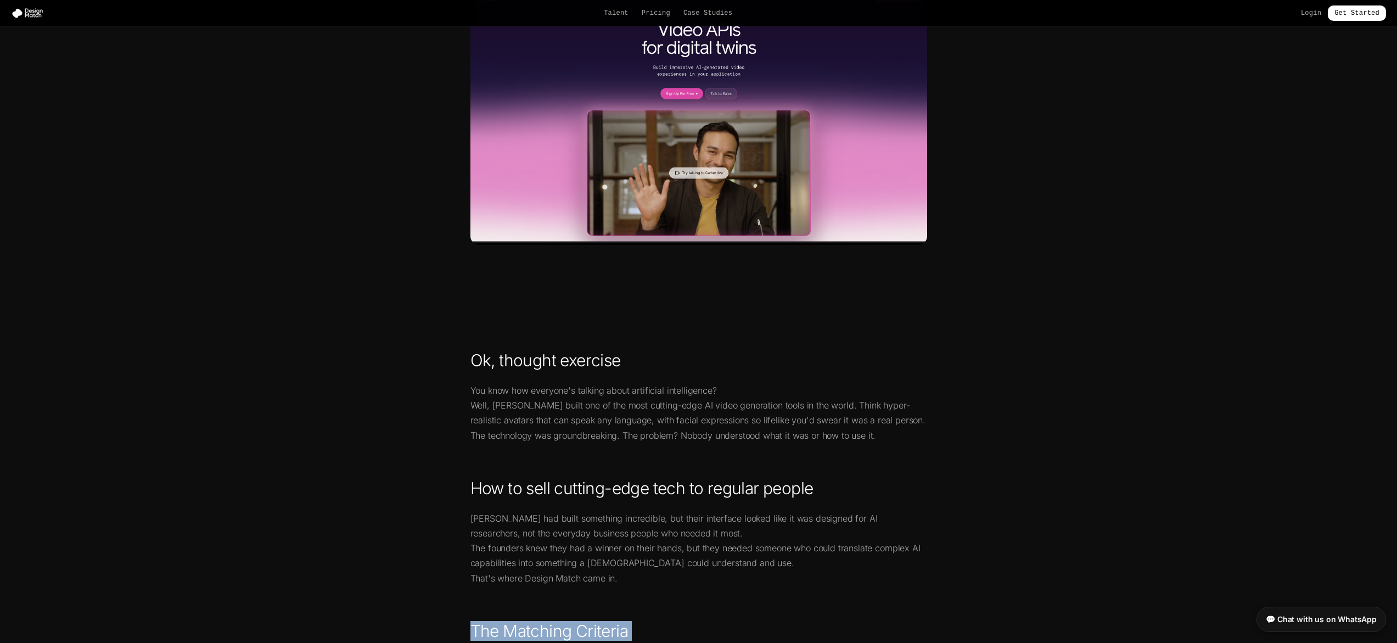
scroll to position [720, 0]
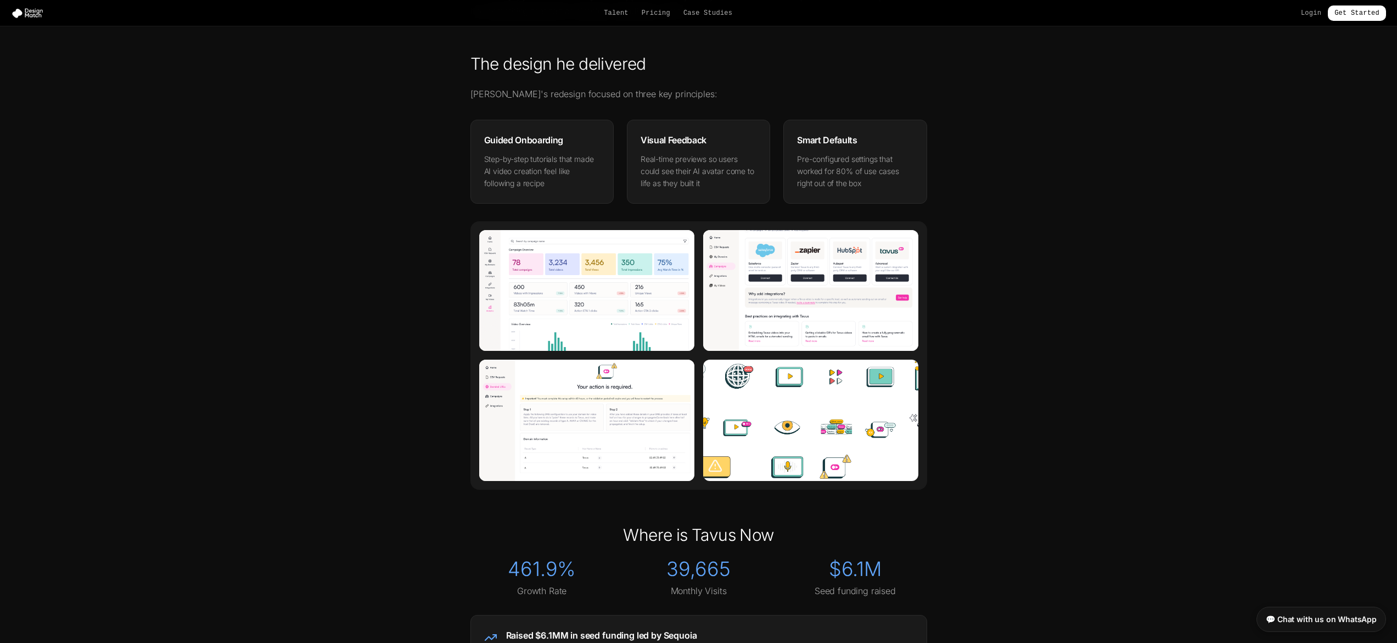
scroll to position [1396, 0]
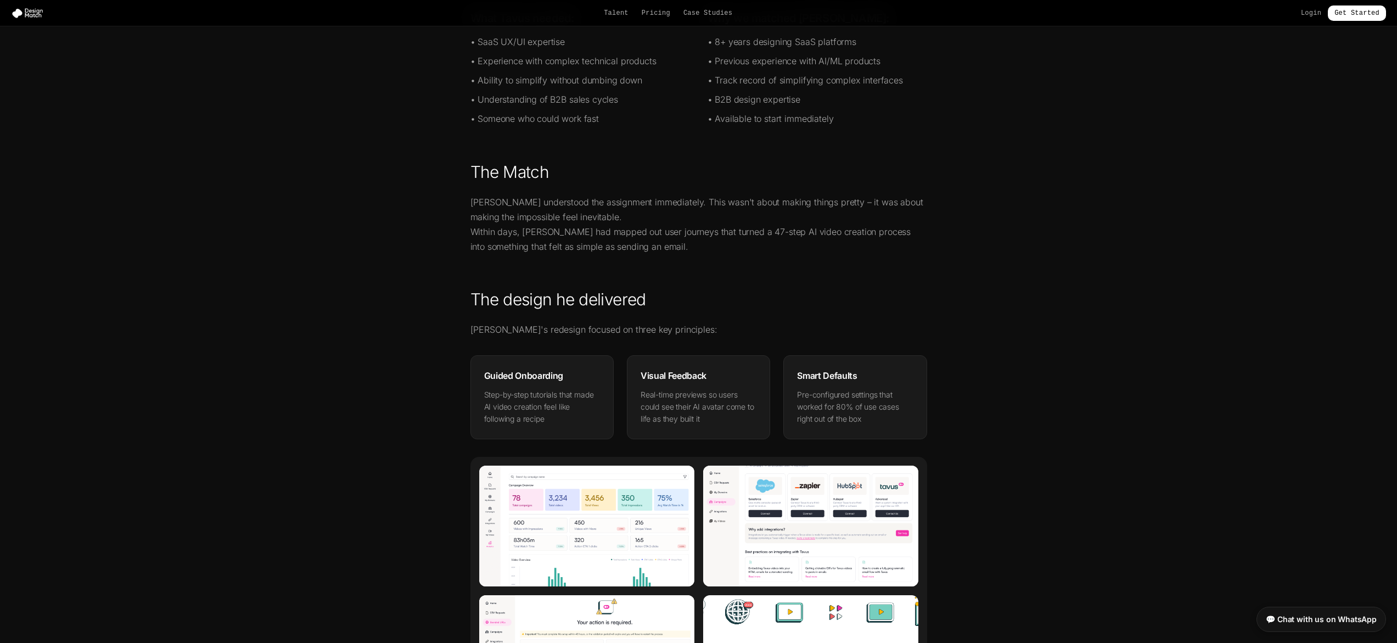
drag, startPoint x: 566, startPoint y: 441, endPoint x: 541, endPoint y: 435, distance: 26.0
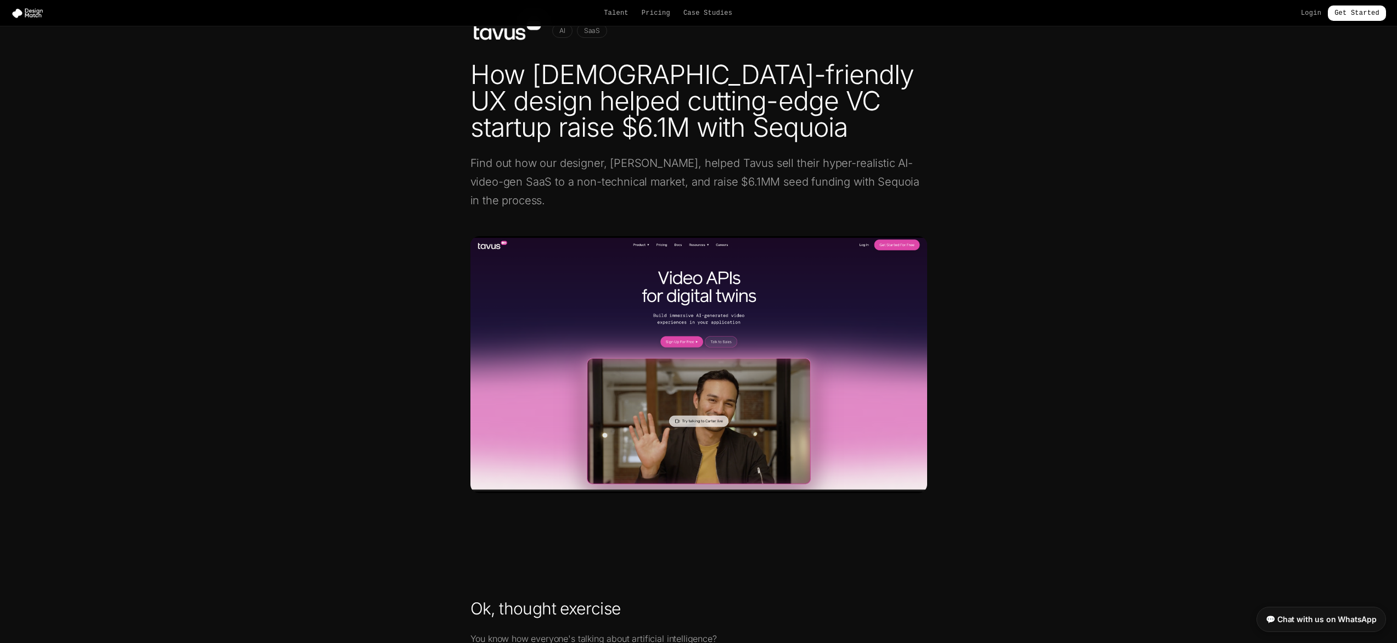
scroll to position [684, 0]
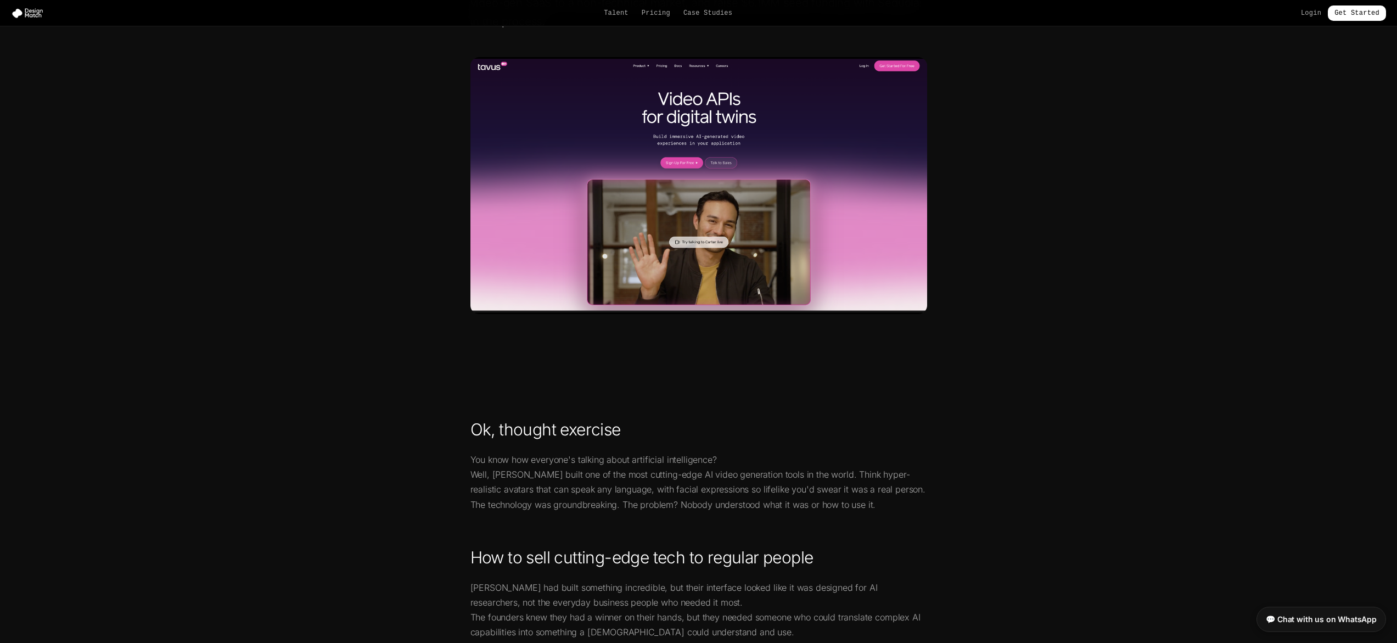
drag, startPoint x: 463, startPoint y: 279, endPoint x: 468, endPoint y: 273, distance: 8.2
drag, startPoint x: 474, startPoint y: 273, endPoint x: 1097, endPoint y: 428, distance: 641.8
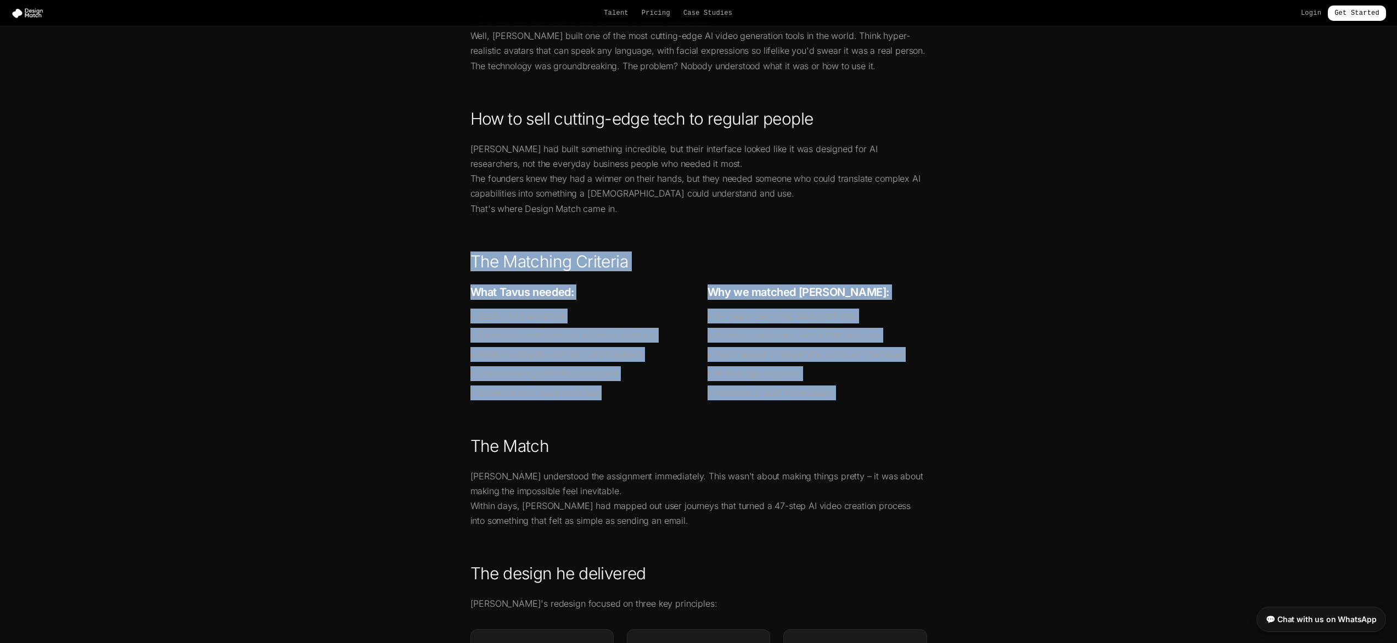
scroll to position [600, 0]
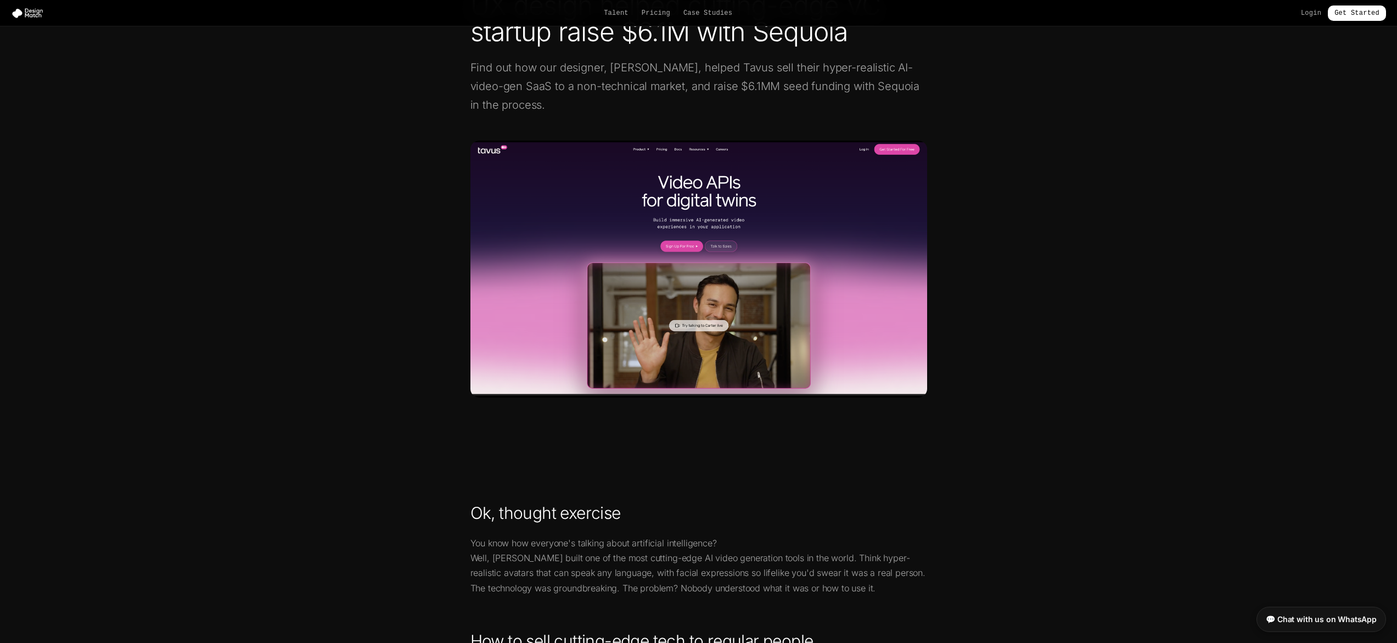
drag, startPoint x: 470, startPoint y: 384, endPoint x: 927, endPoint y: 509, distance: 474.3
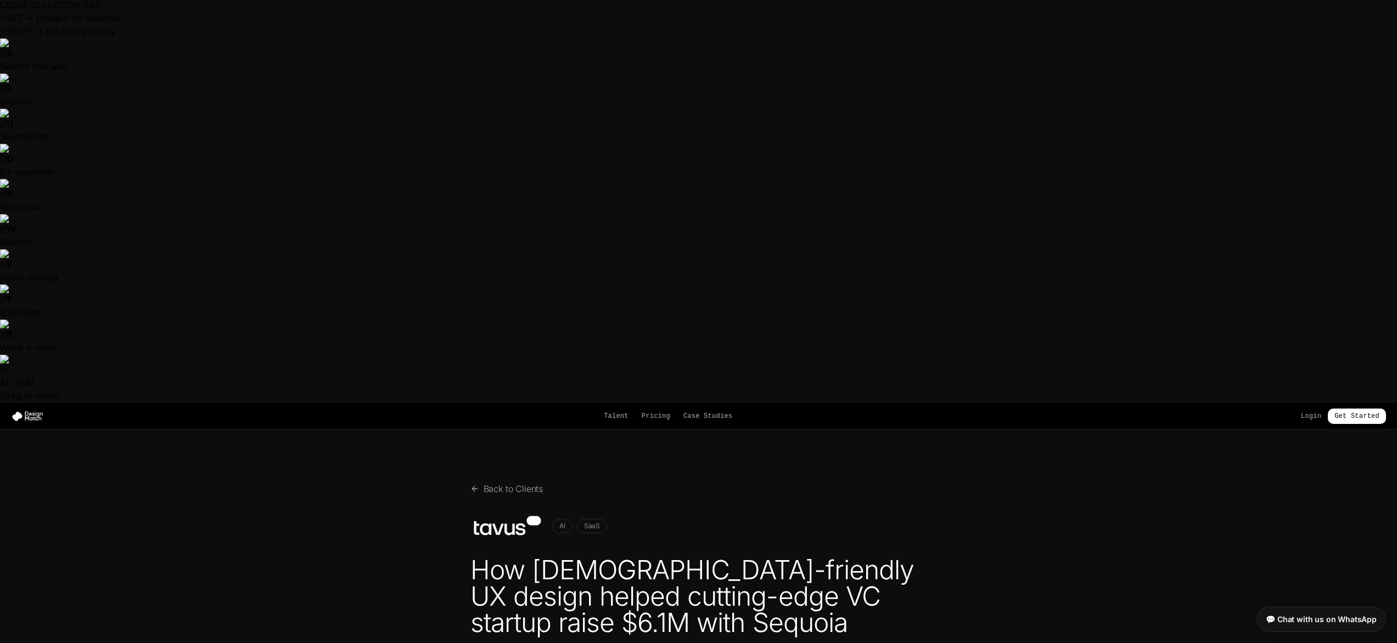
scroll to position [0, 0]
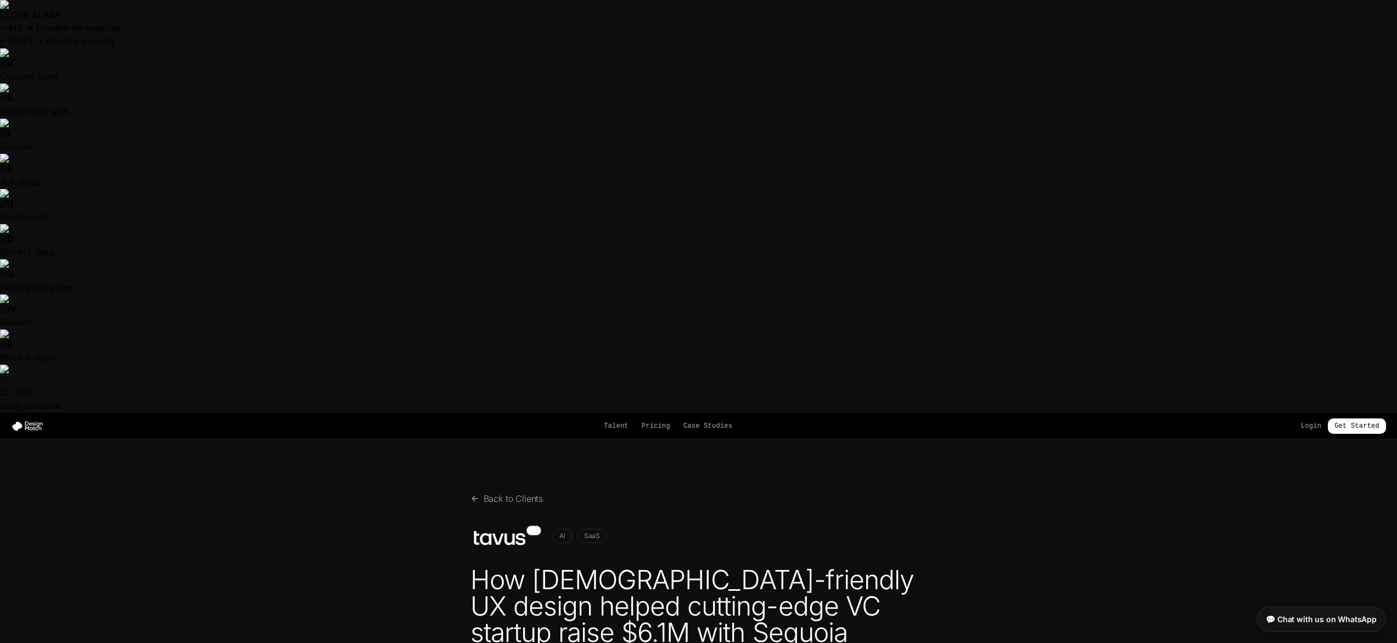
click at [33, 418] on div "Talent Pricing Case Studies Login Get Started" at bounding box center [698, 425] width 1397 height 15
click at [25, 420] on img at bounding box center [29, 425] width 37 height 11
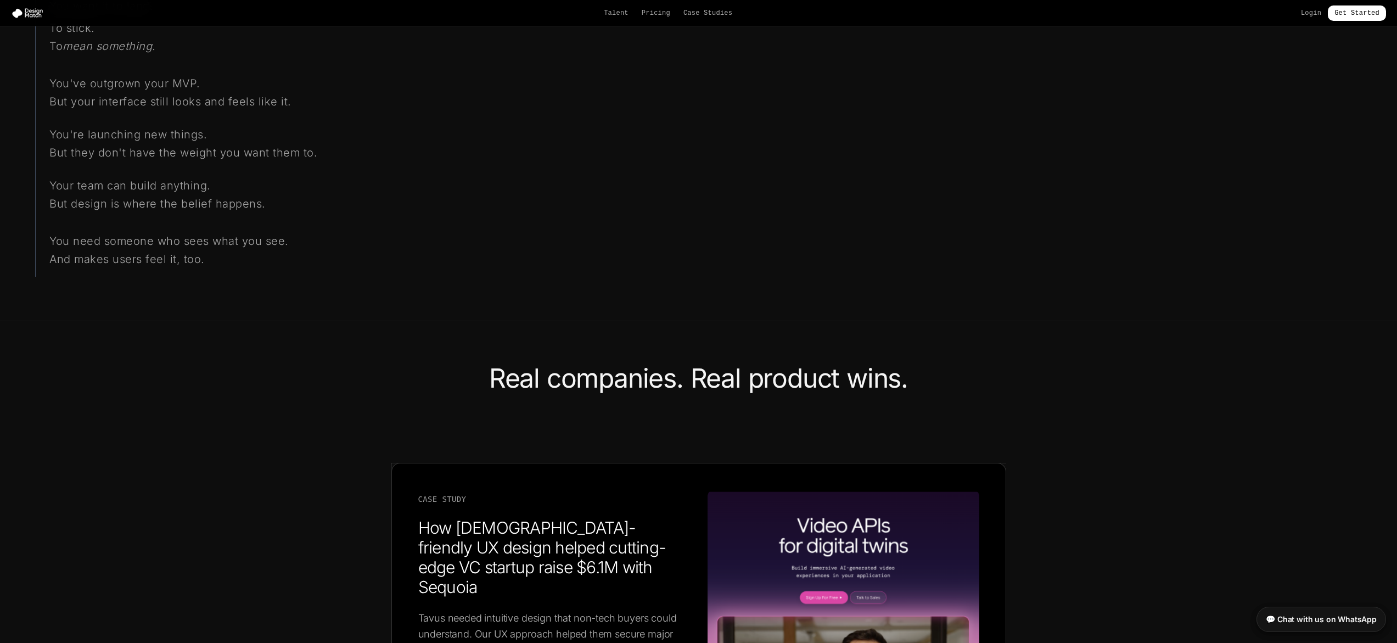
scroll to position [1703, 0]
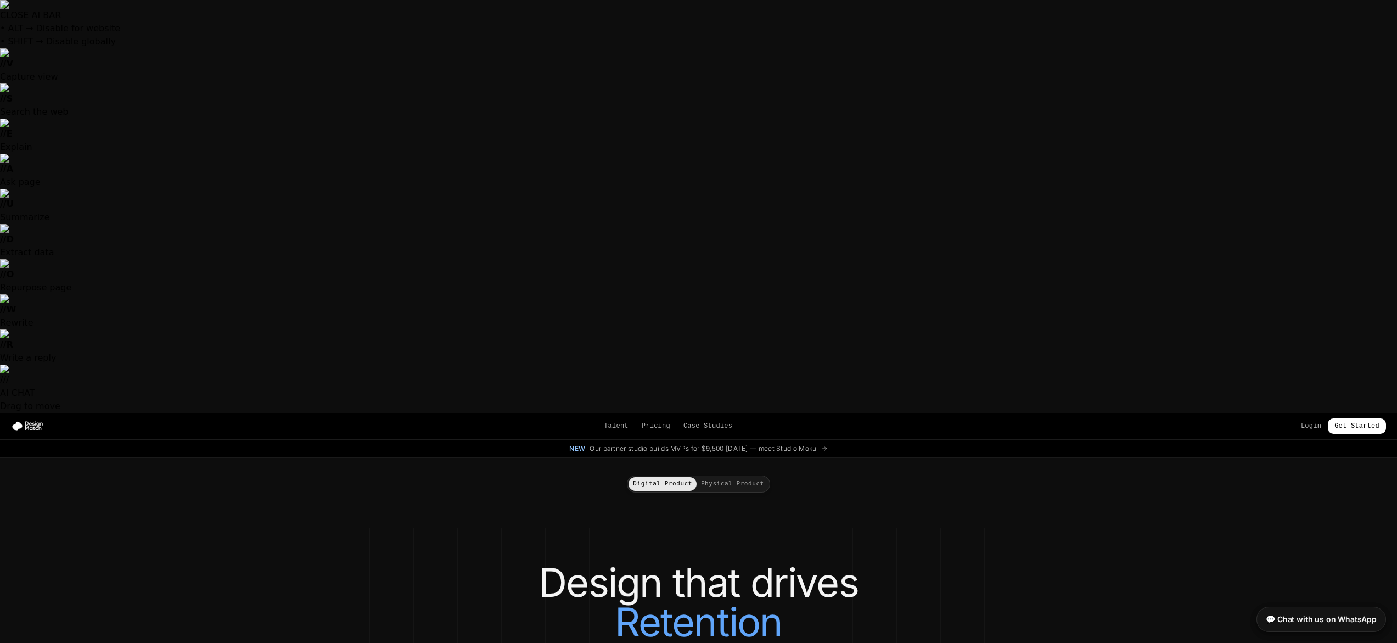
click at [599, 444] on span "Our partner studio builds MVPs for $9,500 [DATE] — meet Studio Moku" at bounding box center [702, 448] width 227 height 9
drag, startPoint x: 599, startPoint y: 34, endPoint x: 750, endPoint y: 35, distance: 150.4
click at [750, 444] on span "Our partner studio builds MVPs for $9,500 [DATE] — meet Studio Moku" at bounding box center [702, 448] width 227 height 9
click at [826, 448] on icon at bounding box center [824, 448] width 4 height 0
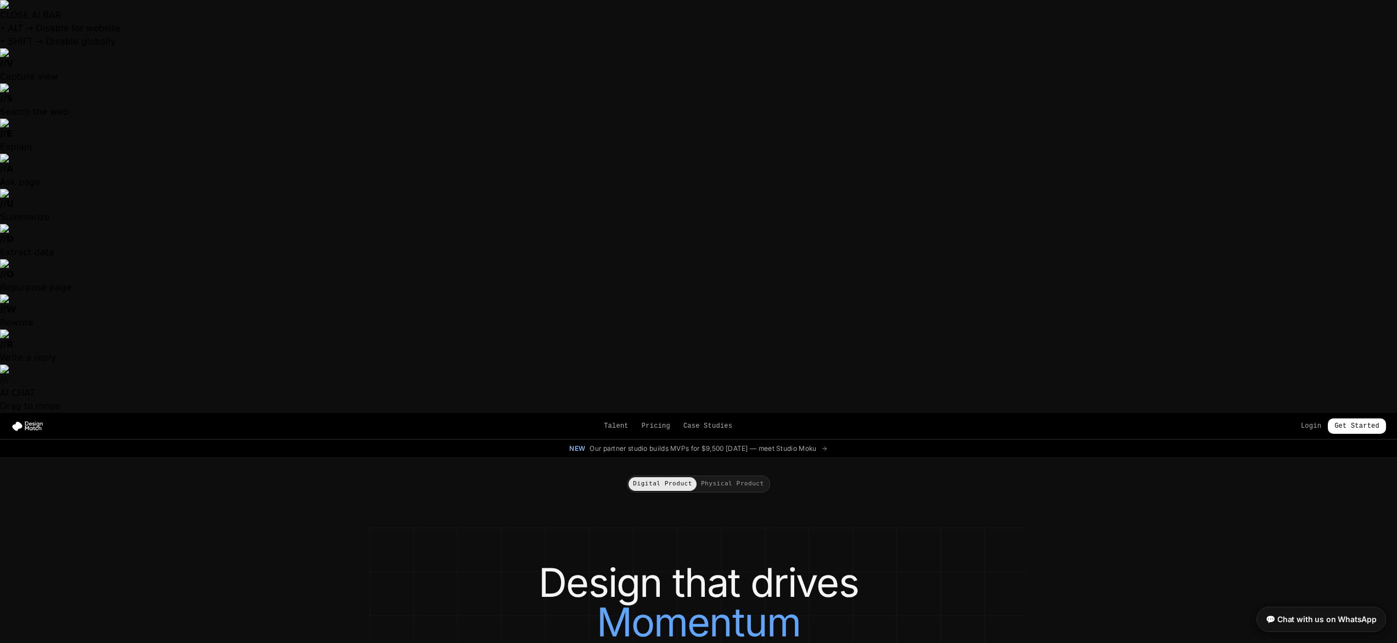
click at [757, 477] on button "Physical Product" at bounding box center [732, 484] width 72 height 14
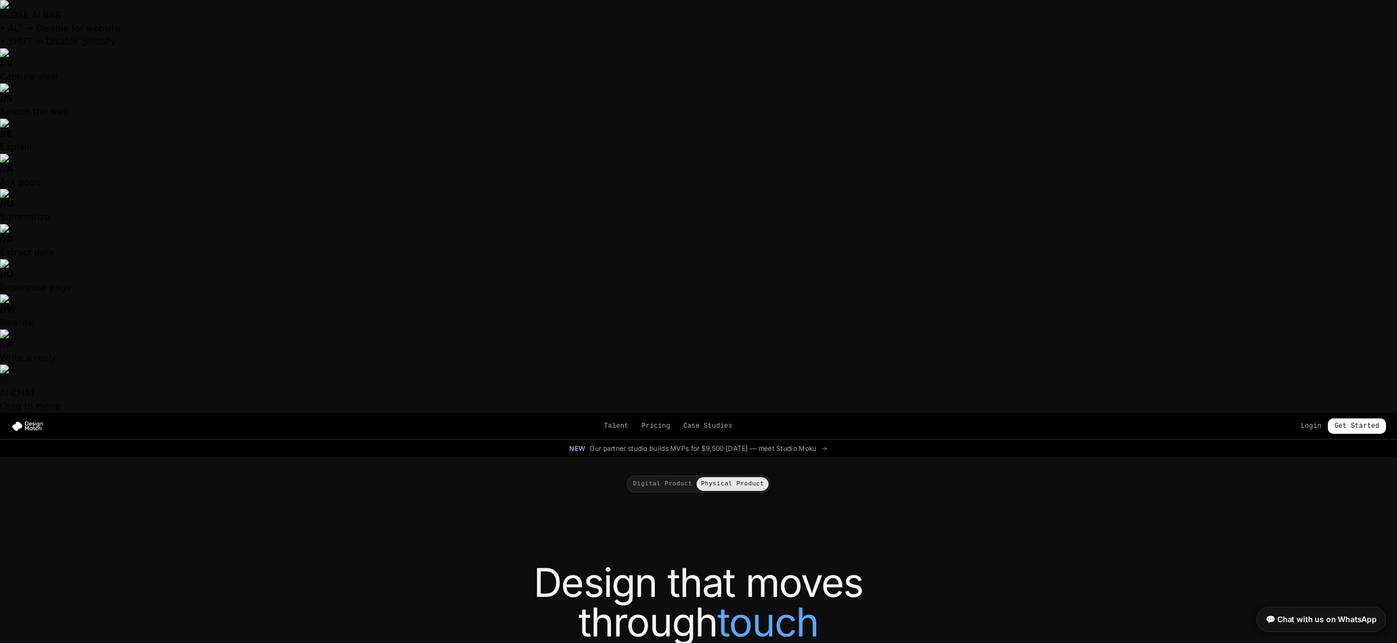
click at [673, 477] on button "Digital Product" at bounding box center [662, 484] width 68 height 14
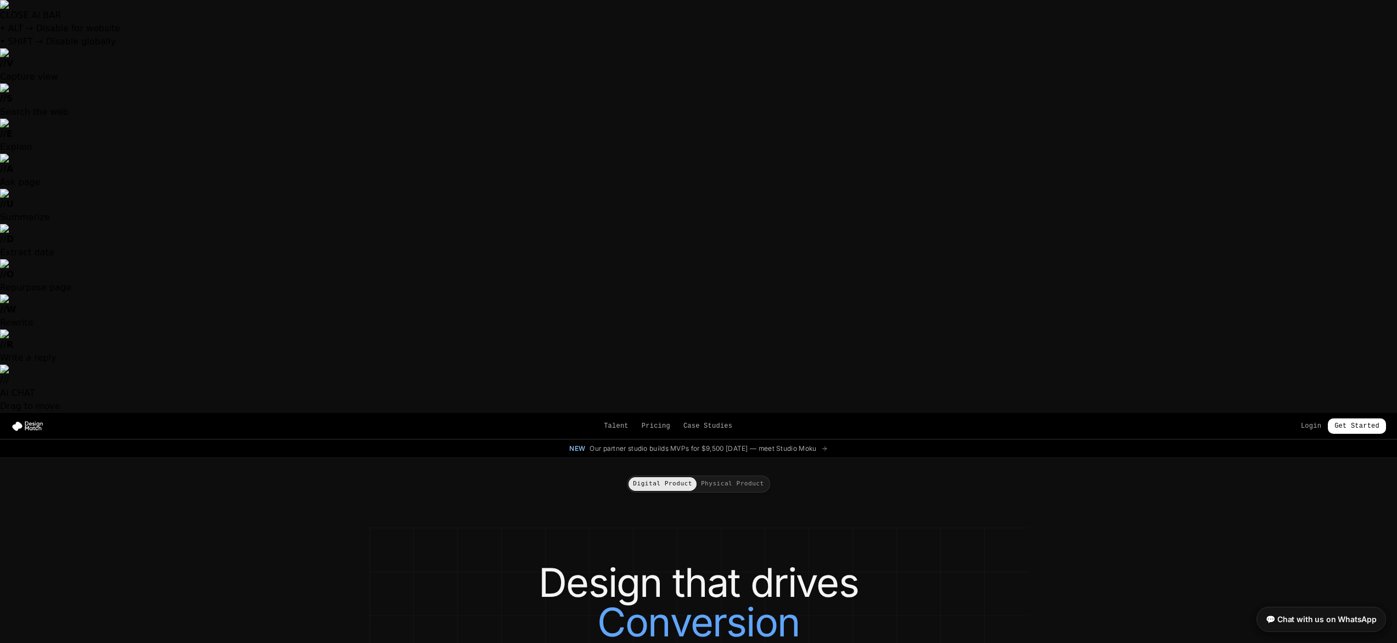
click at [756, 477] on button "Physical Product" at bounding box center [732, 484] width 72 height 14
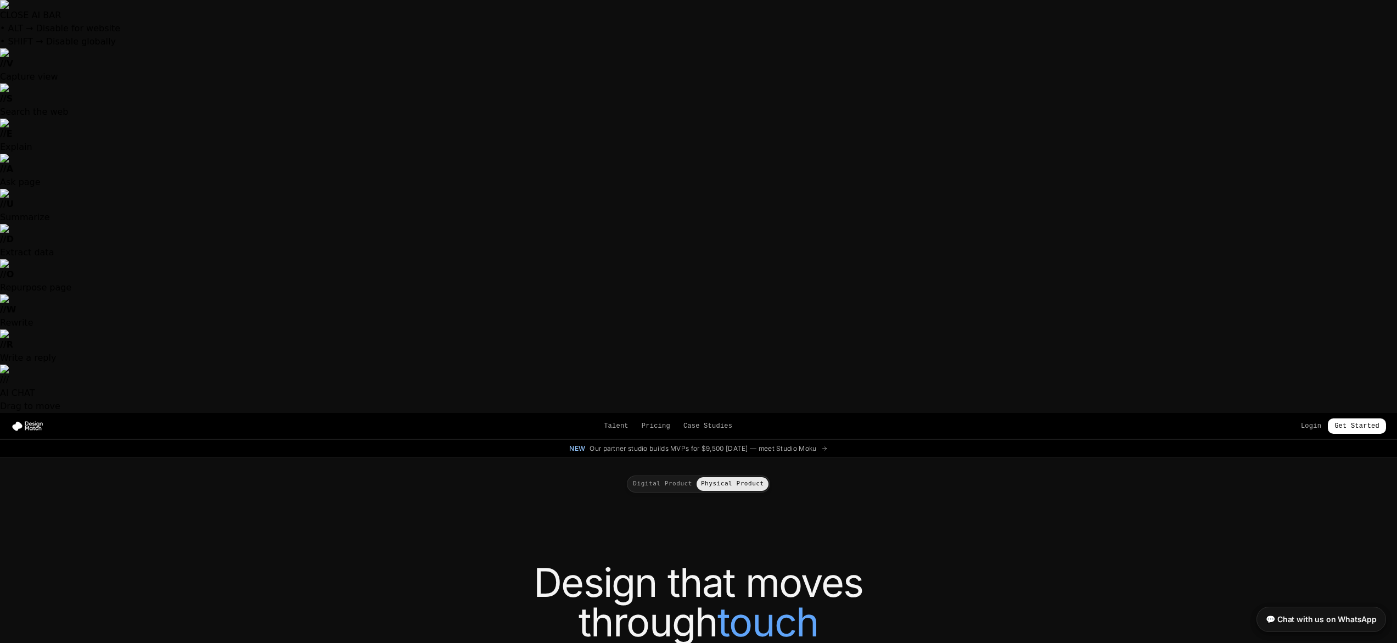
click at [661, 477] on button "Digital Product" at bounding box center [662, 484] width 68 height 14
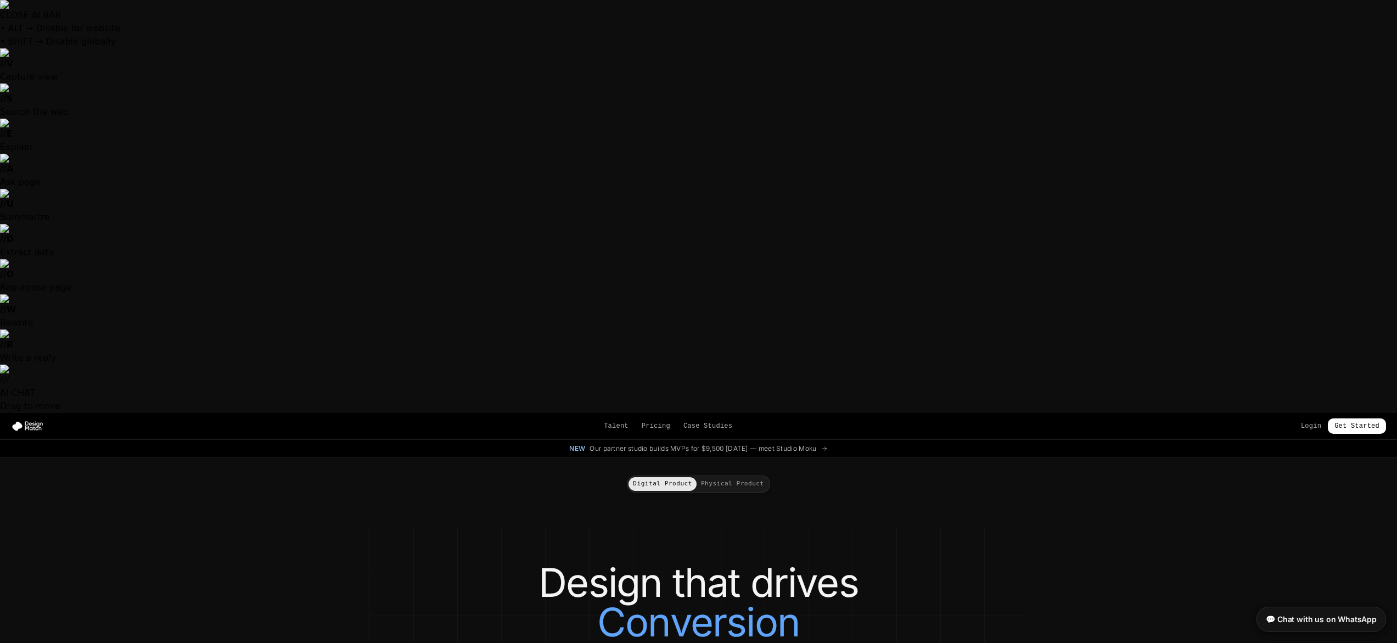
click at [747, 477] on button "Physical Product" at bounding box center [732, 484] width 72 height 14
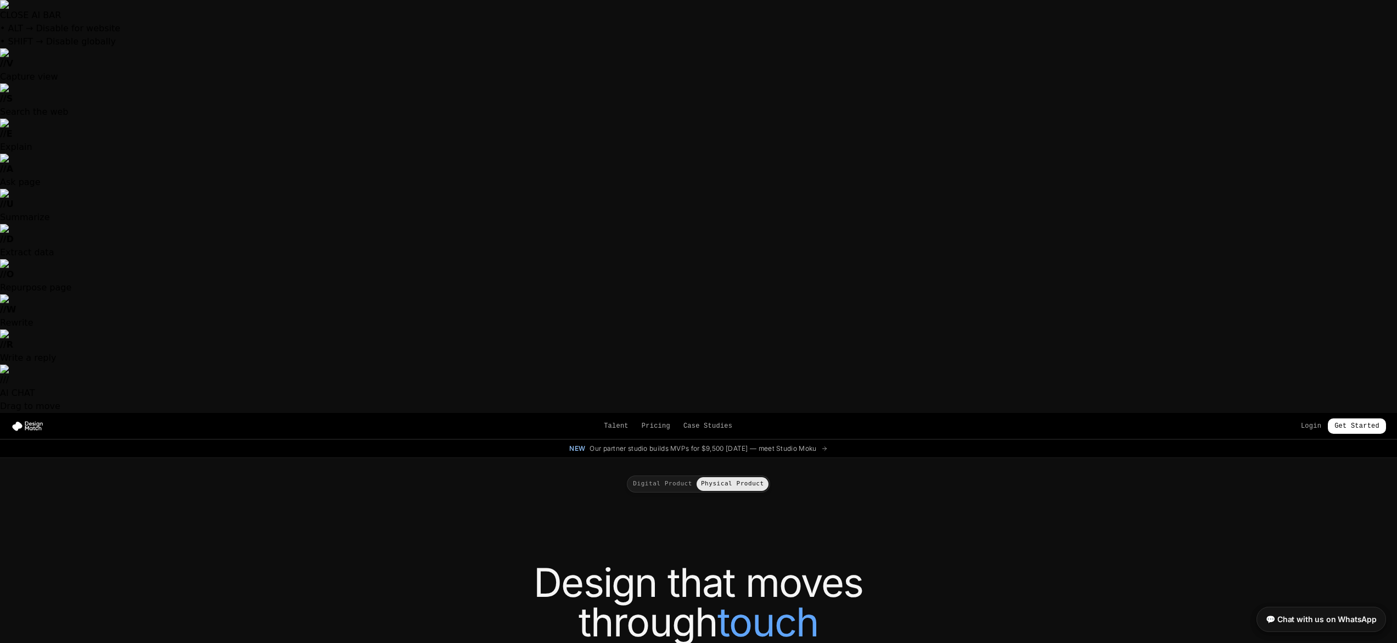
click at [646, 477] on button "Digital Product" at bounding box center [662, 484] width 68 height 14
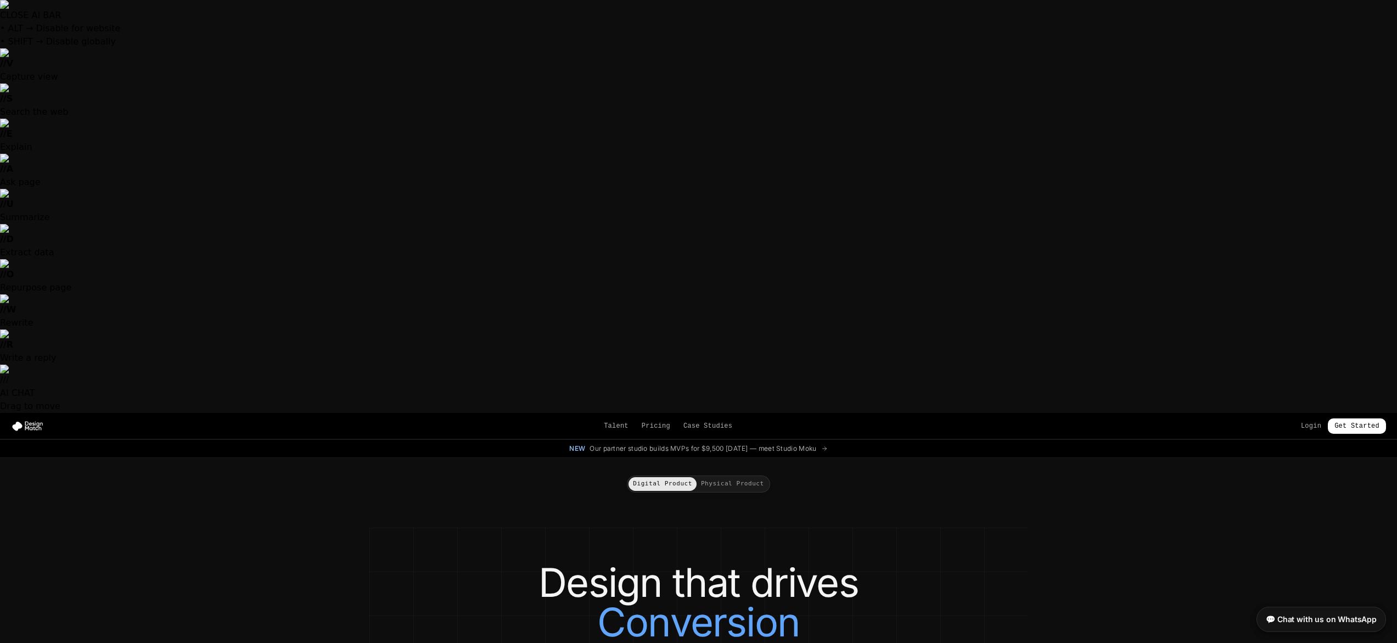
click at [738, 475] on div "Digital Product Physical Product" at bounding box center [698, 483] width 143 height 17
click at [744, 477] on button "Physical Product" at bounding box center [732, 484] width 72 height 14
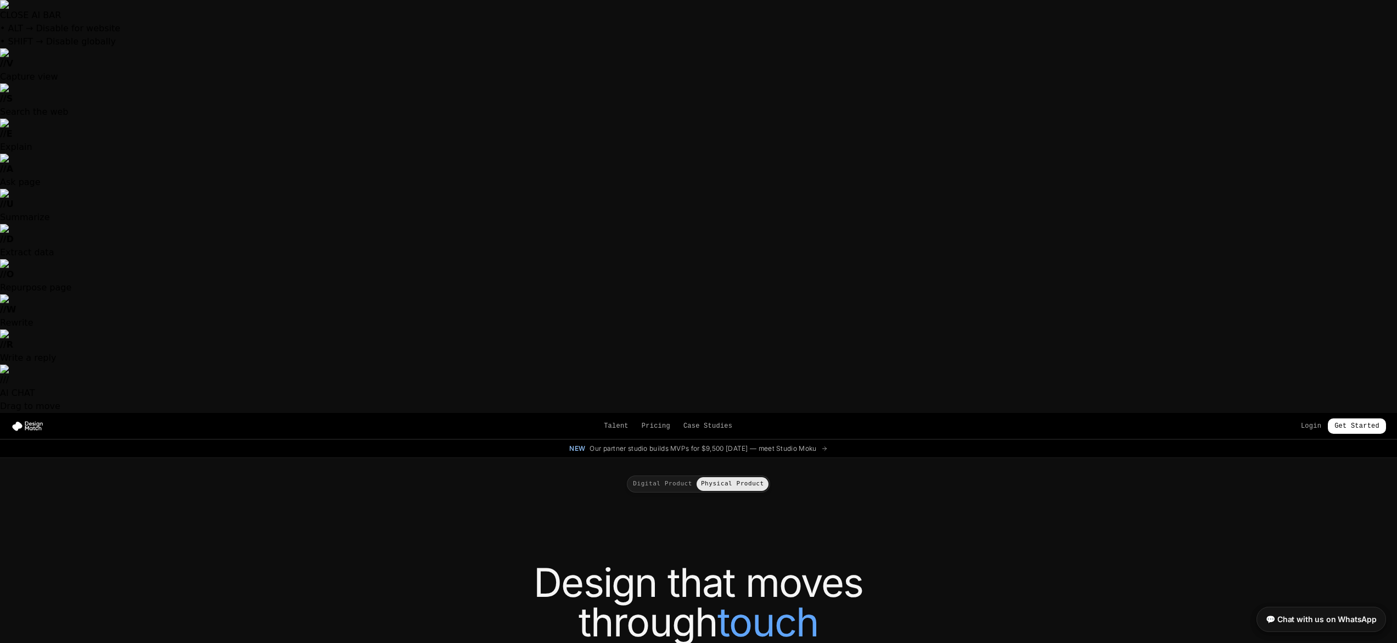
click at [663, 477] on button "Digital Product" at bounding box center [662, 484] width 68 height 14
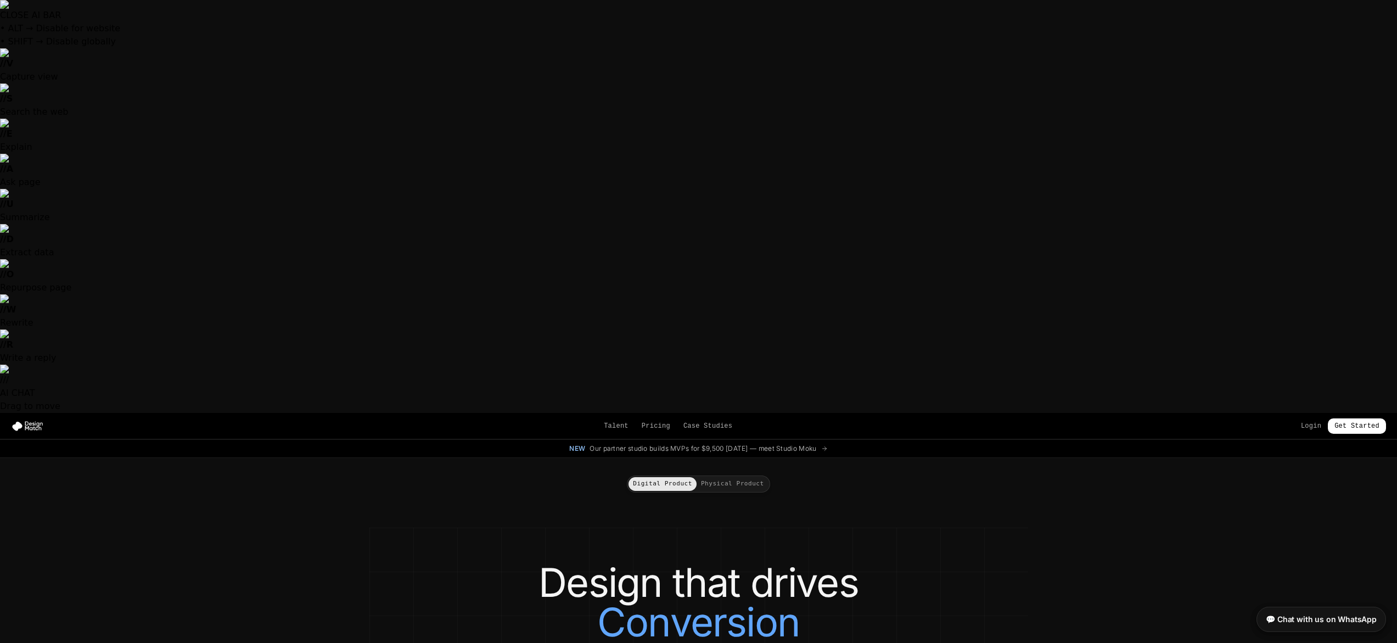
click at [779, 475] on div "Digital Product Physical Product" at bounding box center [698, 483] width 615 height 17
click at [737, 477] on button "Physical Product" at bounding box center [732, 484] width 72 height 14
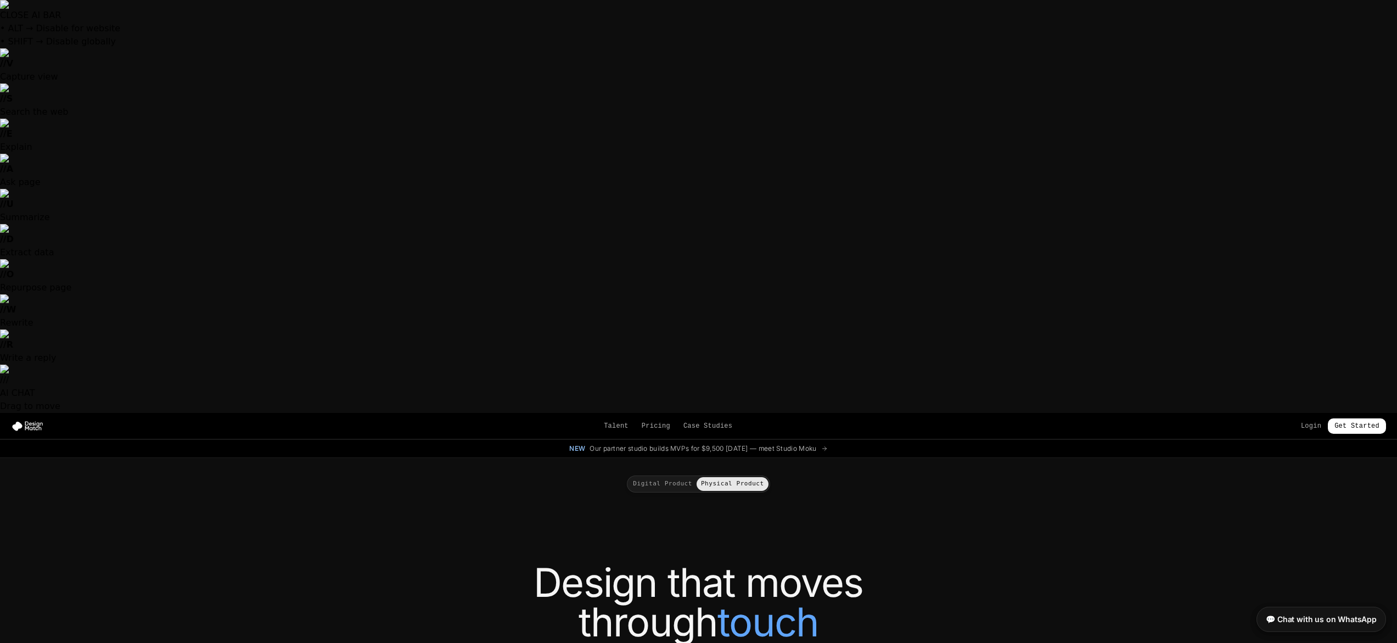
click at [651, 477] on button "Digital Product" at bounding box center [662, 484] width 68 height 14
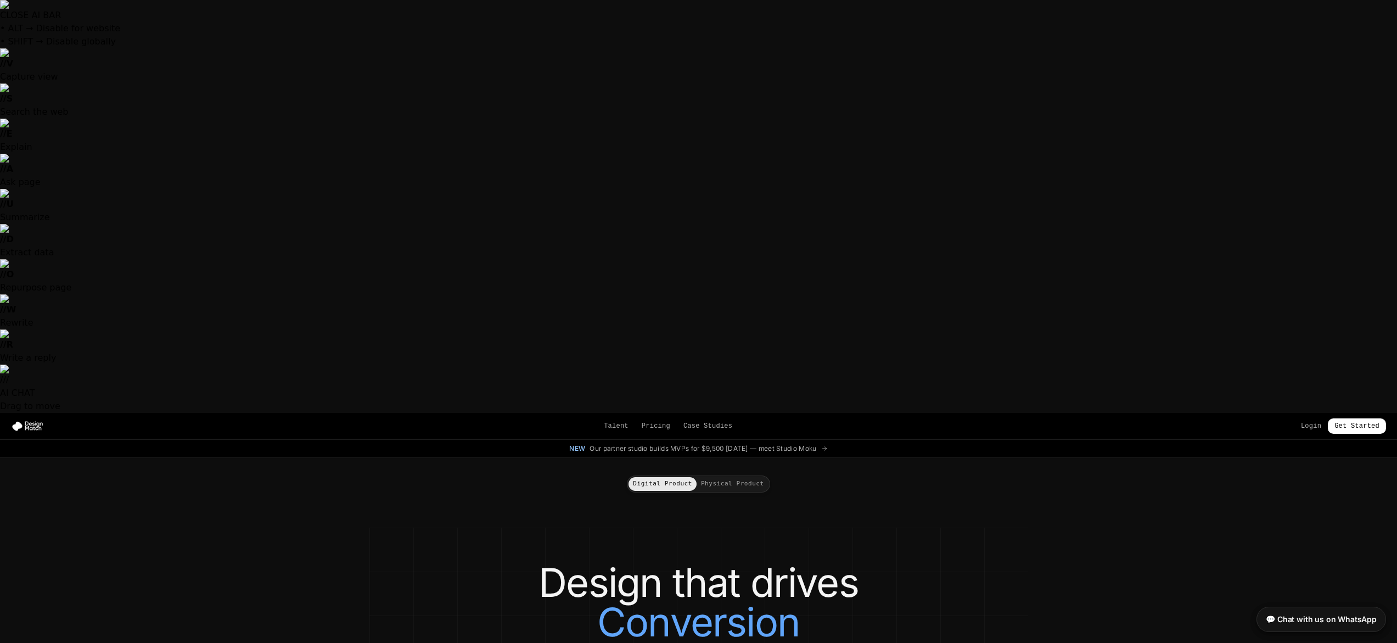
click at [719, 477] on button "Physical Product" at bounding box center [732, 484] width 72 height 14
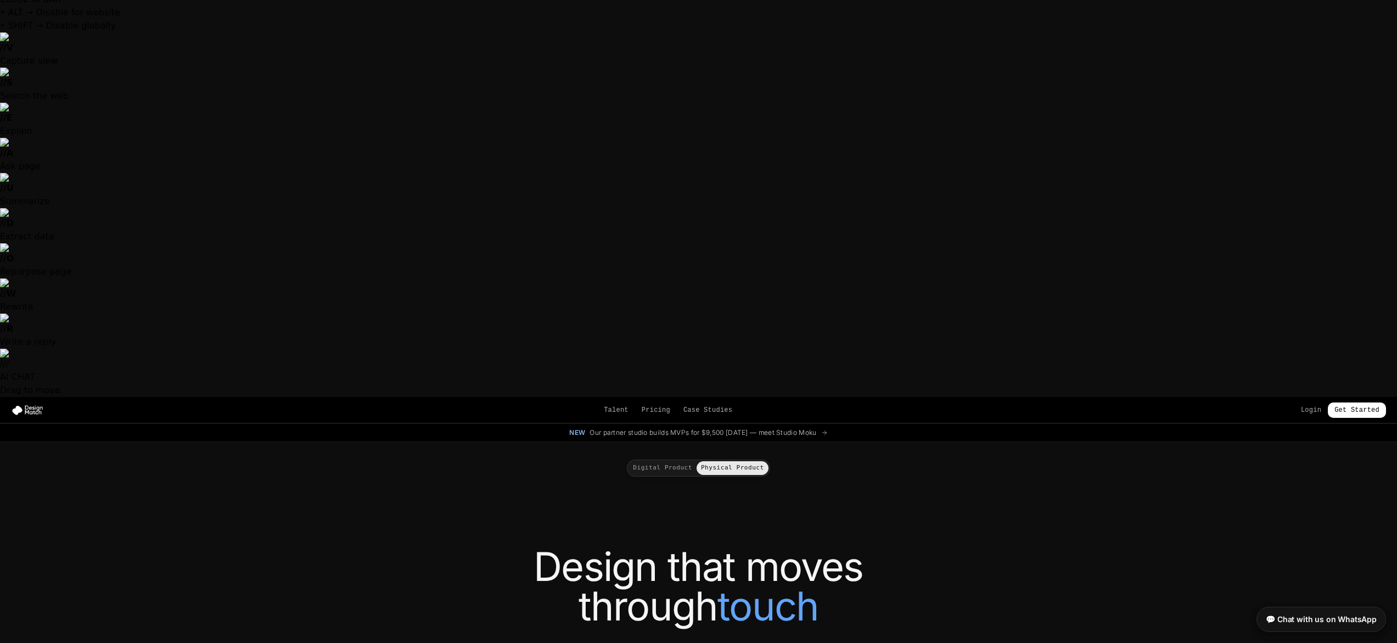
click at [678, 461] on button "Digital Product" at bounding box center [662, 468] width 68 height 14
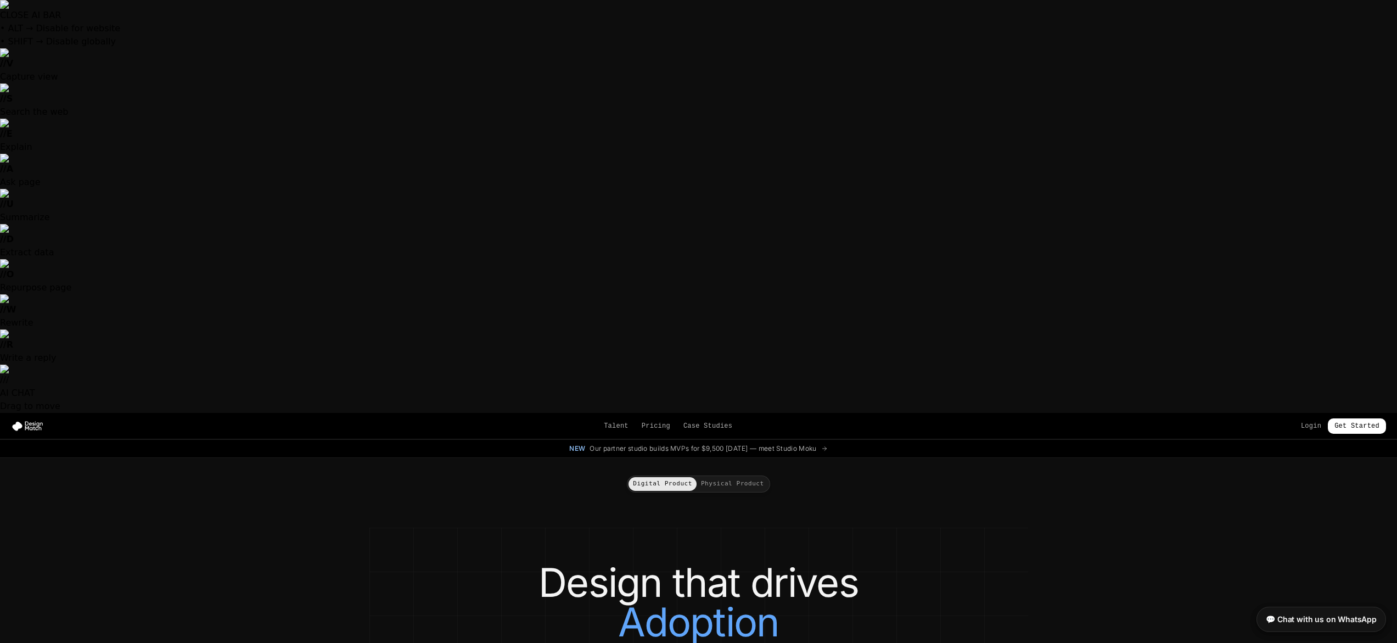
click at [749, 477] on button "Physical Product" at bounding box center [732, 484] width 72 height 14
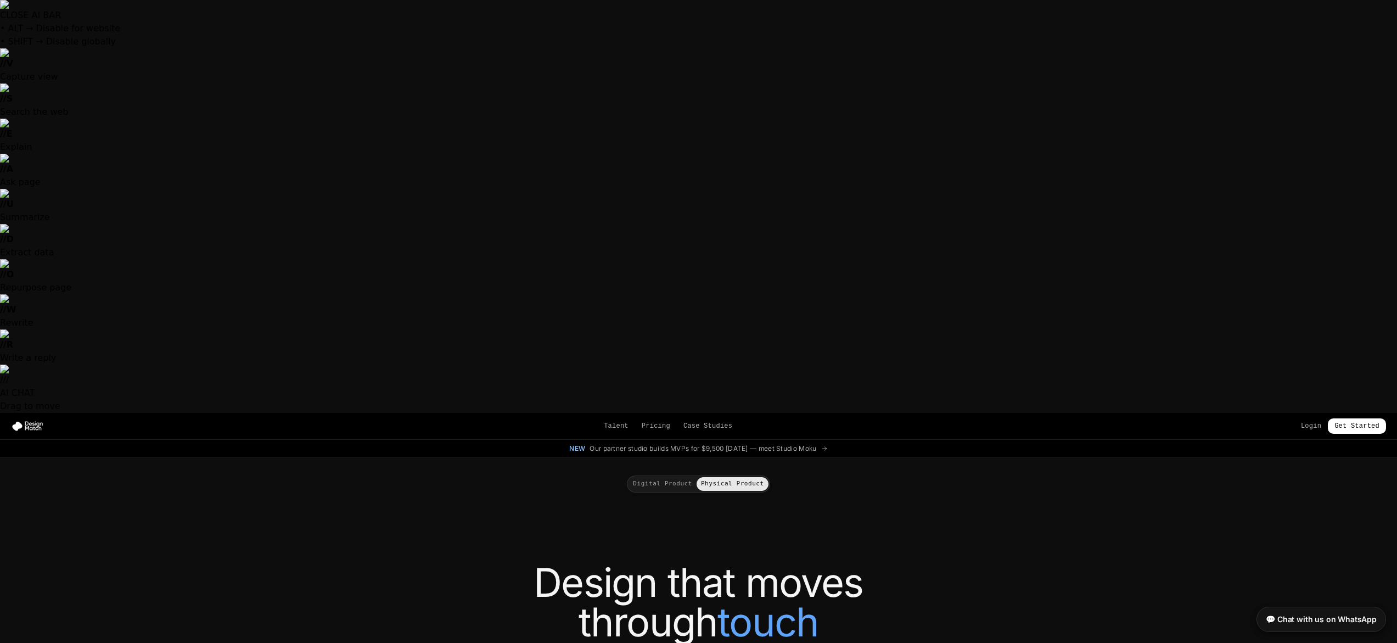
click at [666, 458] on div "Digital Product Physical Product" at bounding box center [698, 475] width 659 height 35
click at [698, 477] on button "Physical Product" at bounding box center [732, 484] width 72 height 14
click at [684, 477] on button "Digital Product" at bounding box center [662, 484] width 68 height 14
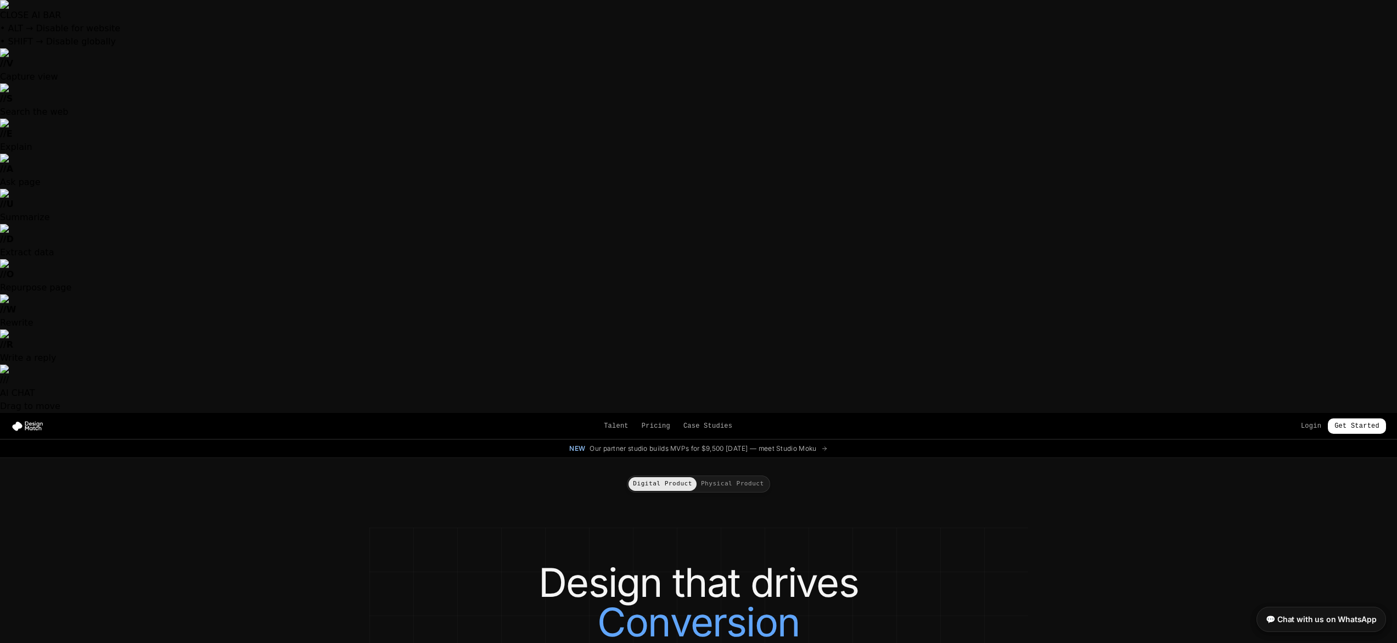
click at [741, 477] on button "Physical Product" at bounding box center [732, 484] width 72 height 14
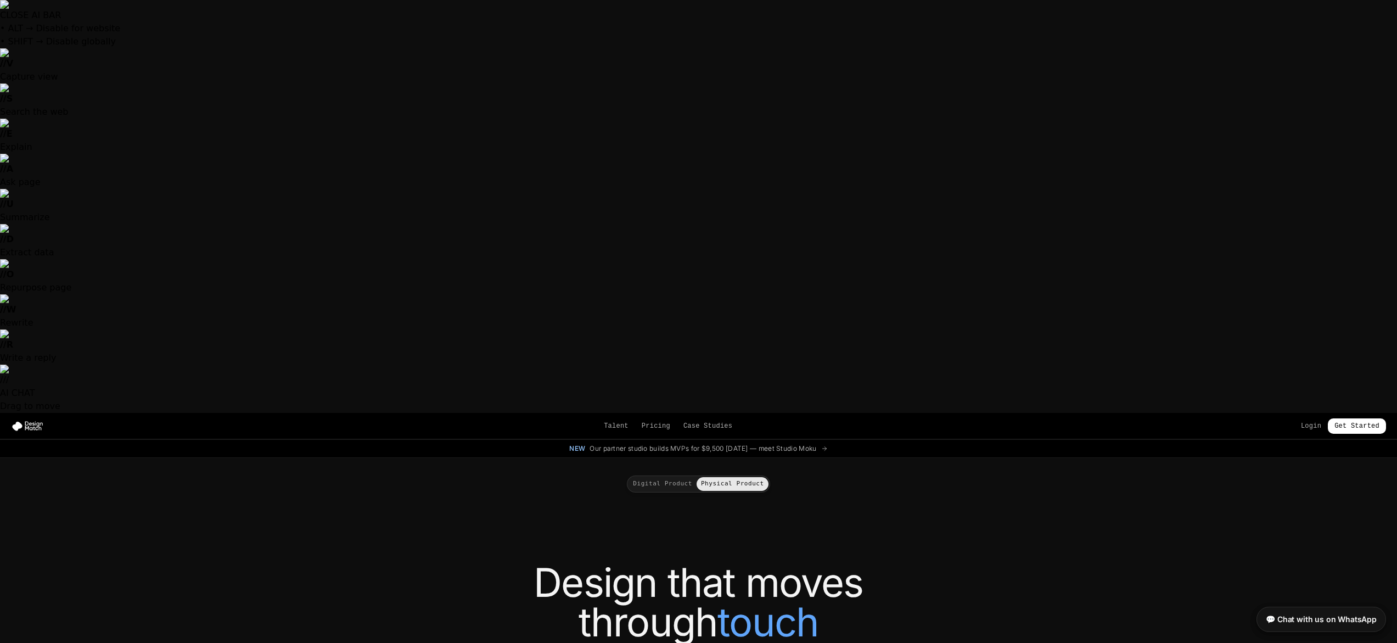
click at [675, 477] on button "Digital Product" at bounding box center [662, 484] width 68 height 14
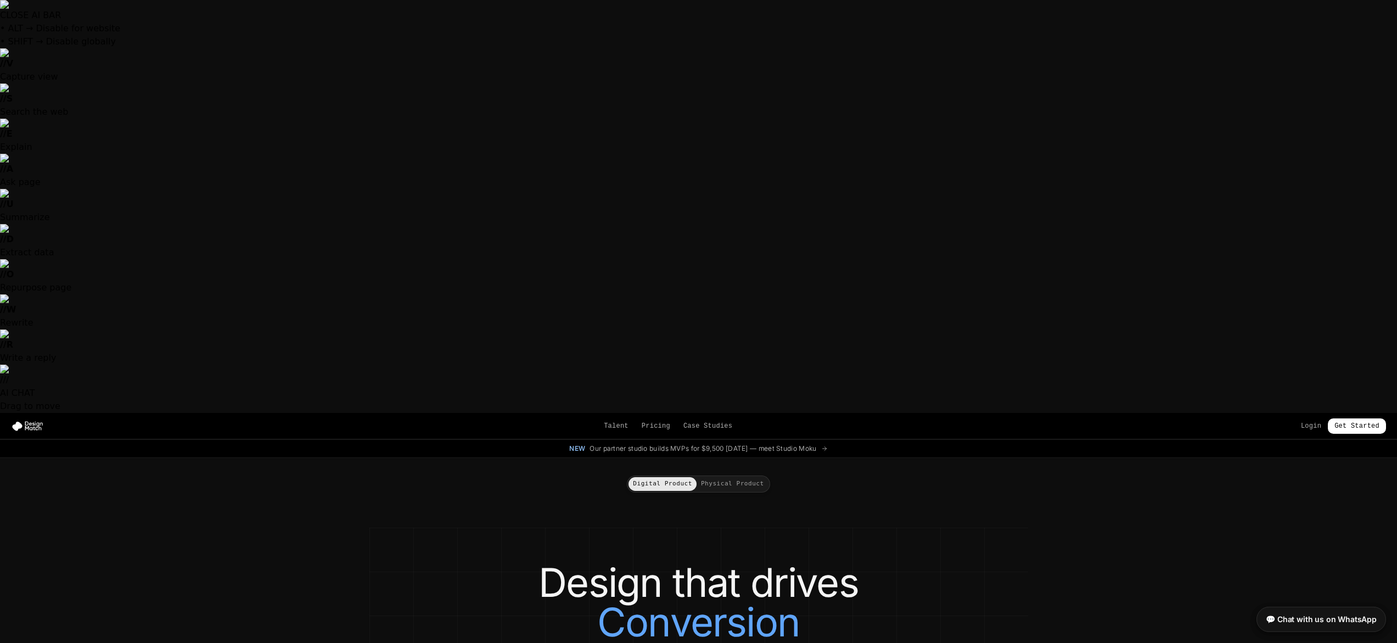
click at [749, 477] on button "Physical Product" at bounding box center [732, 484] width 72 height 14
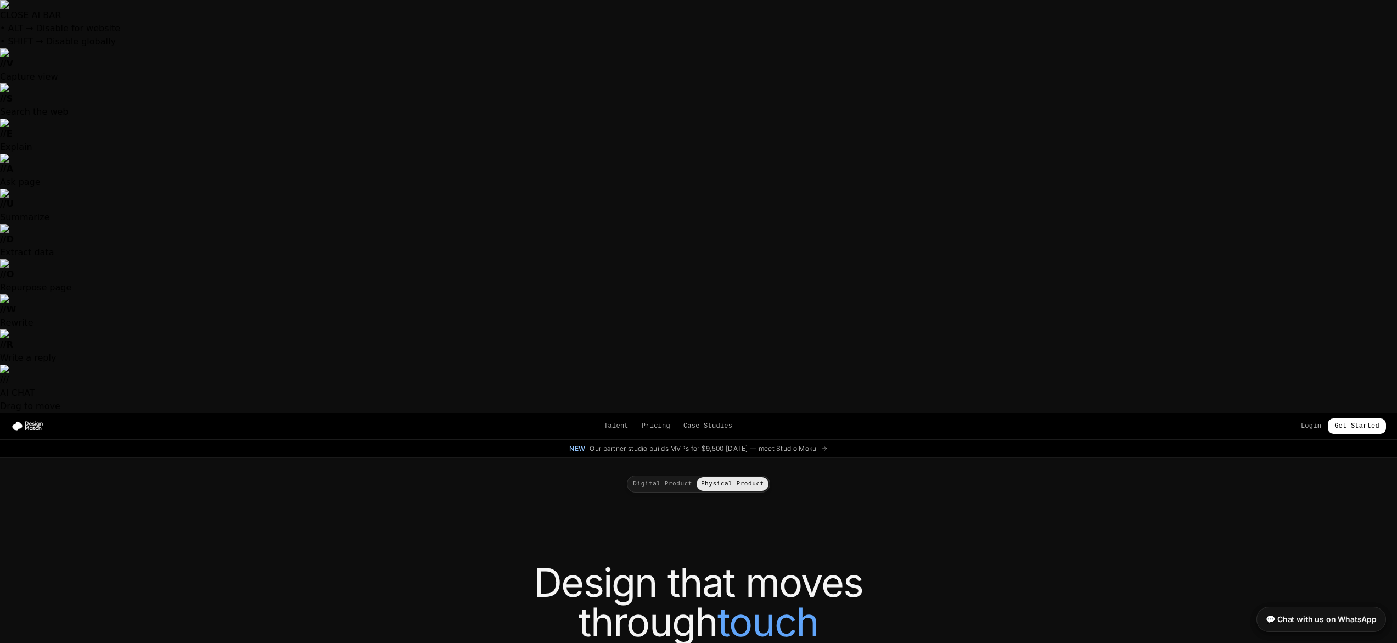
click at [683, 477] on button "Digital Product" at bounding box center [662, 484] width 68 height 14
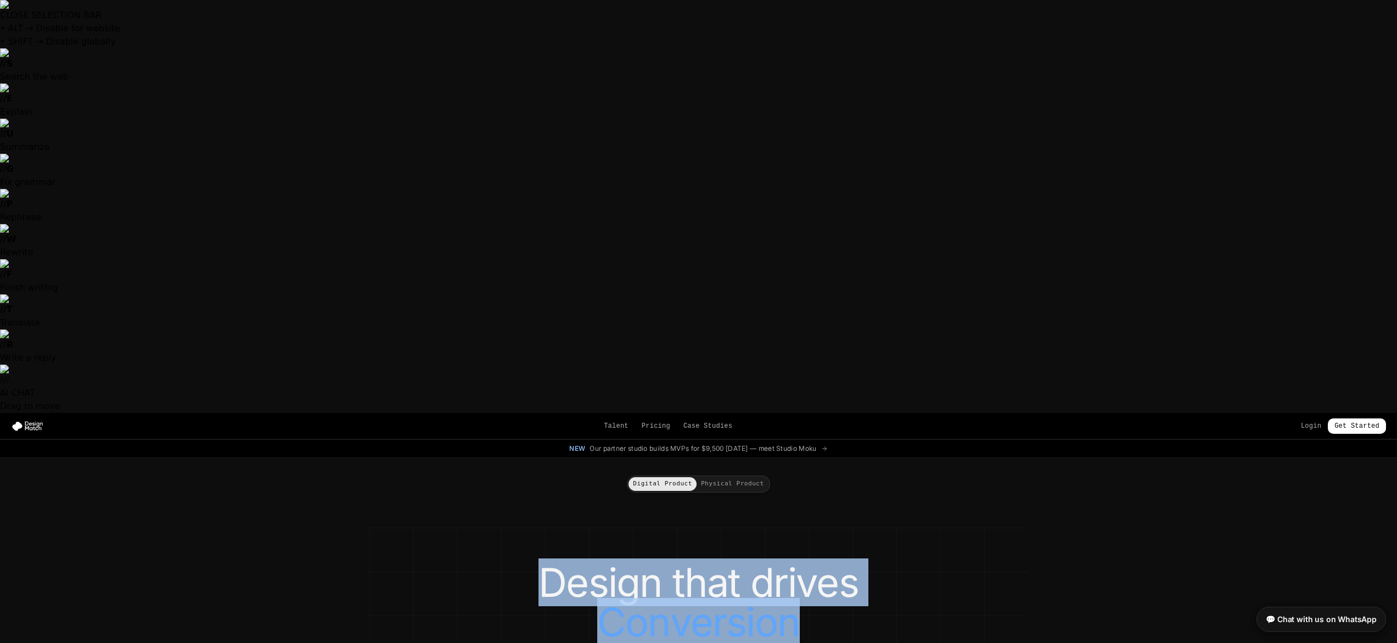
drag, startPoint x: 551, startPoint y: 188, endPoint x: 877, endPoint y: 219, distance: 327.5
click at [876, 563] on h1 "Design that drives Conversion" at bounding box center [698, 602] width 615 height 79
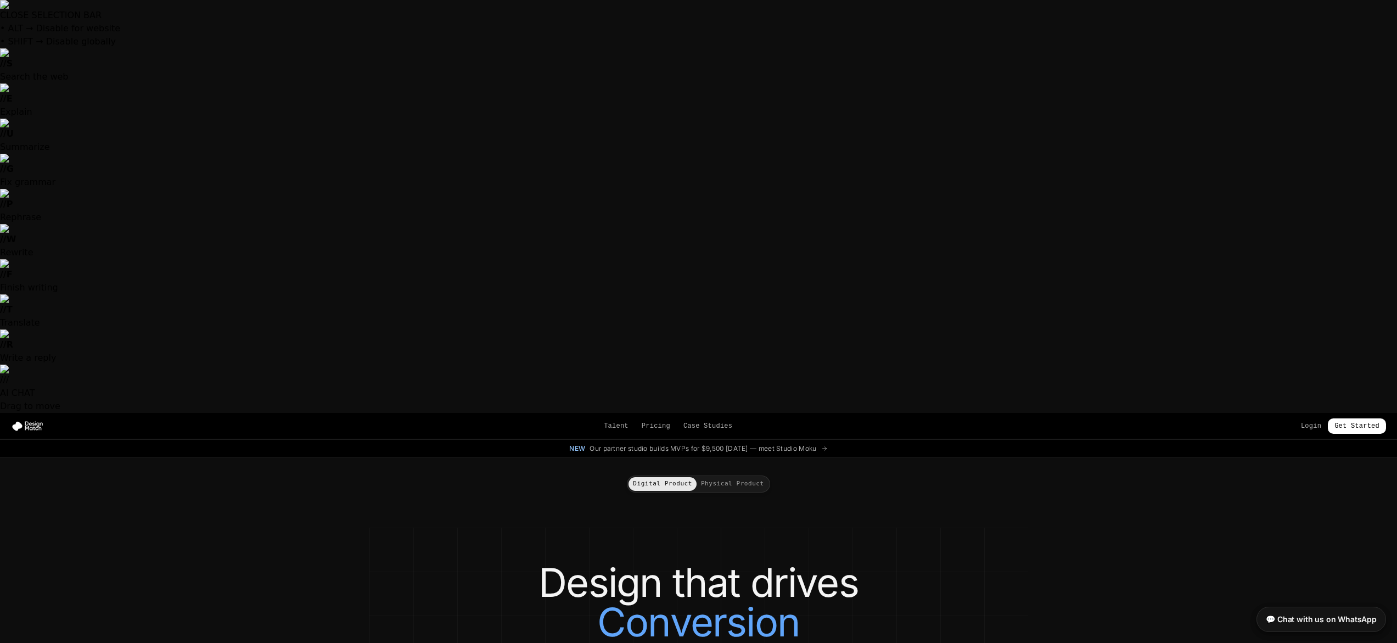
click at [877, 563] on h1 "Design that drives Conversion" at bounding box center [698, 602] width 615 height 79
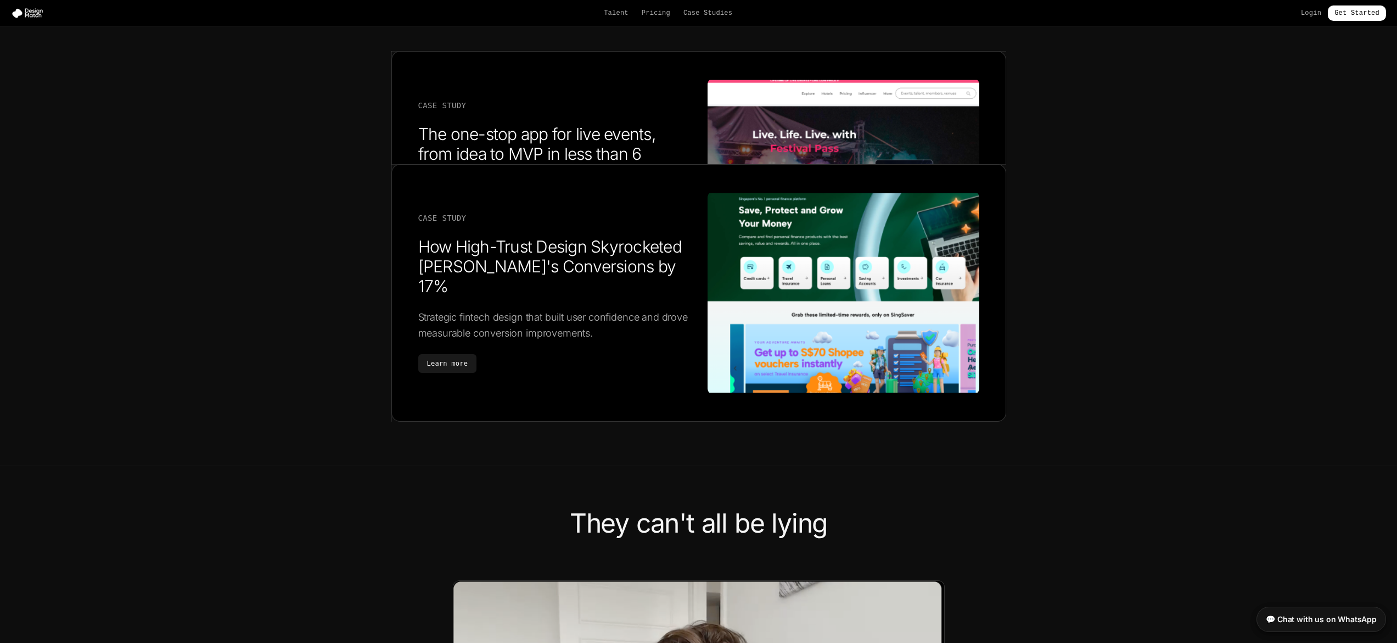
scroll to position [2931, 0]
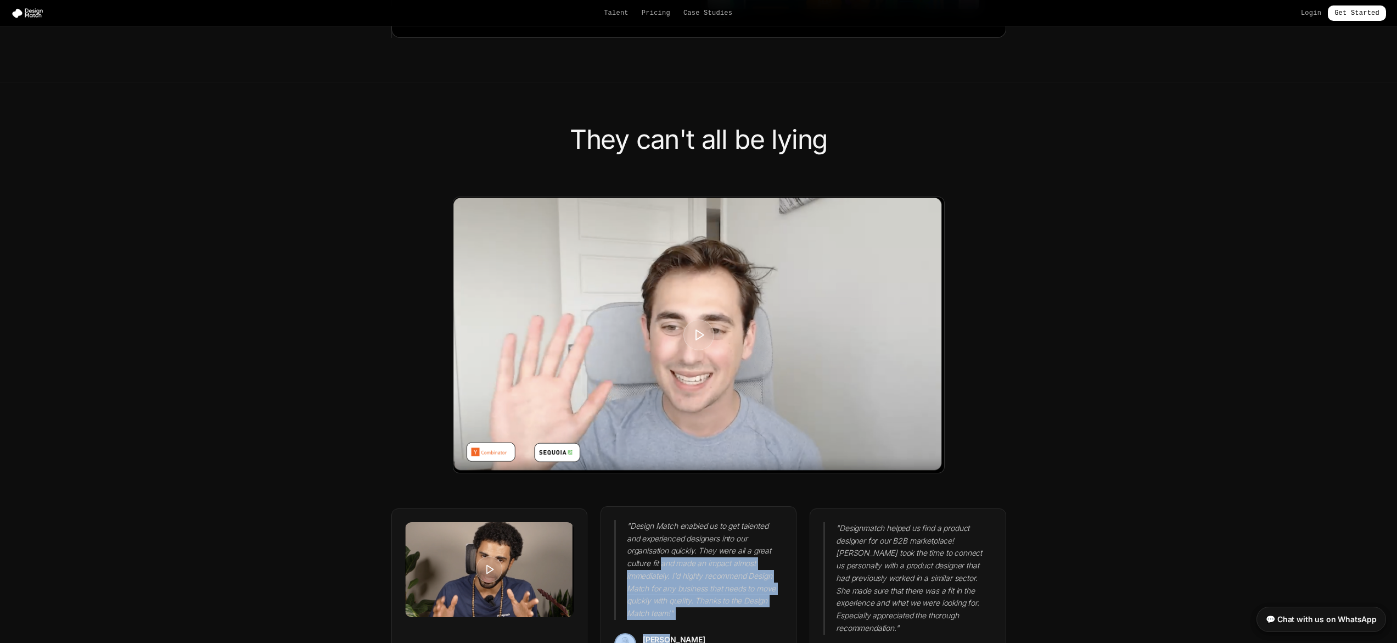
drag, startPoint x: 690, startPoint y: 183, endPoint x: 661, endPoint y: 152, distance: 42.3
click at [662, 506] on div "" Design Match enabled us to get talented and experienced designers into our or…" at bounding box center [698, 605] width 196 height 198
click at [719, 506] on div "" Design Match enabled us to get talented and experienced designers into our or…" at bounding box center [698, 605] width 196 height 198
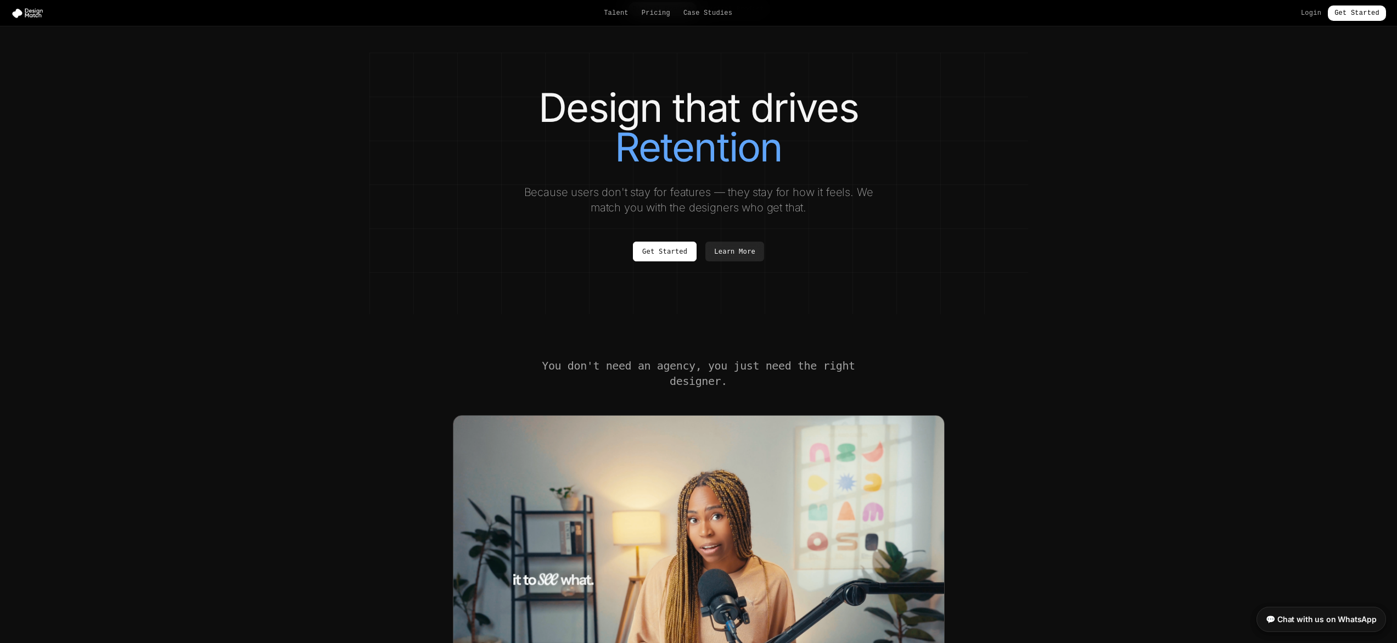
scroll to position [0, 0]
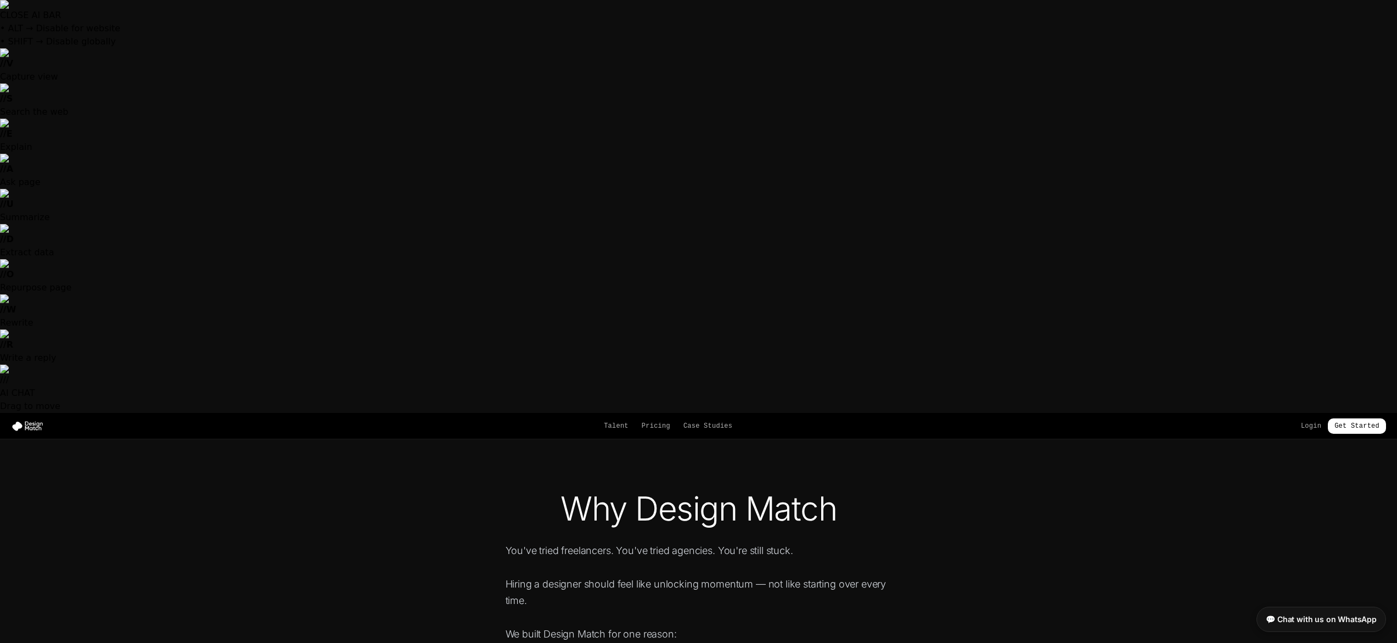
click at [556, 542] on p "You've tried freelancers. You've tried agencies. You're still stuck." at bounding box center [707, 550] width 404 height 16
click at [557, 542] on p "You've tried freelancers. You've tried agencies. You're still stuck." at bounding box center [707, 550] width 404 height 16
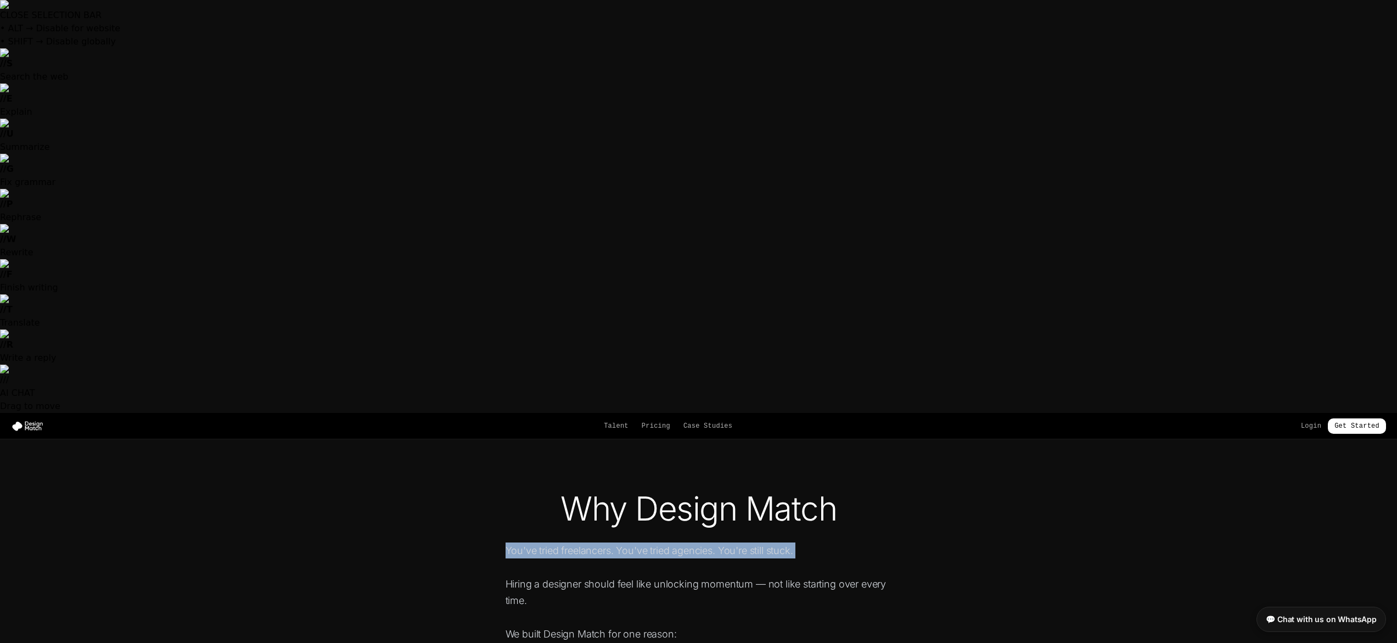
click at [557, 542] on p "You've tried freelancers. You've tried agencies. You're still stuck." at bounding box center [707, 550] width 404 height 16
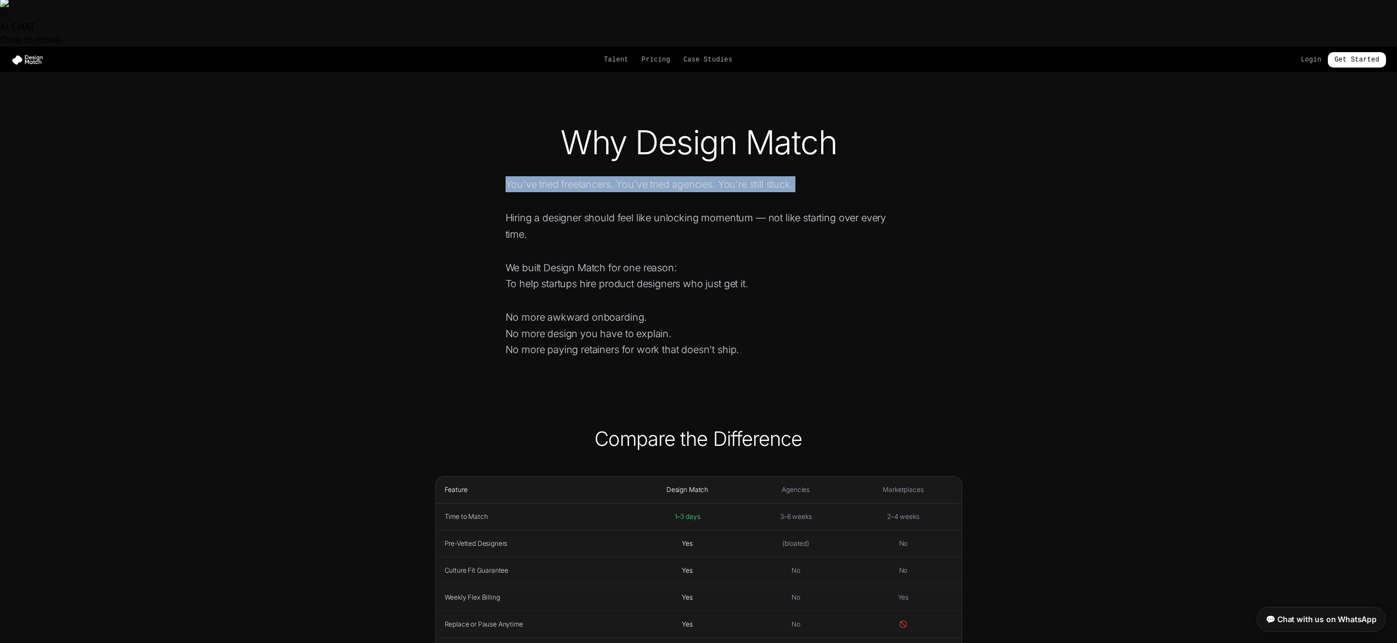
scroll to position [136, 0]
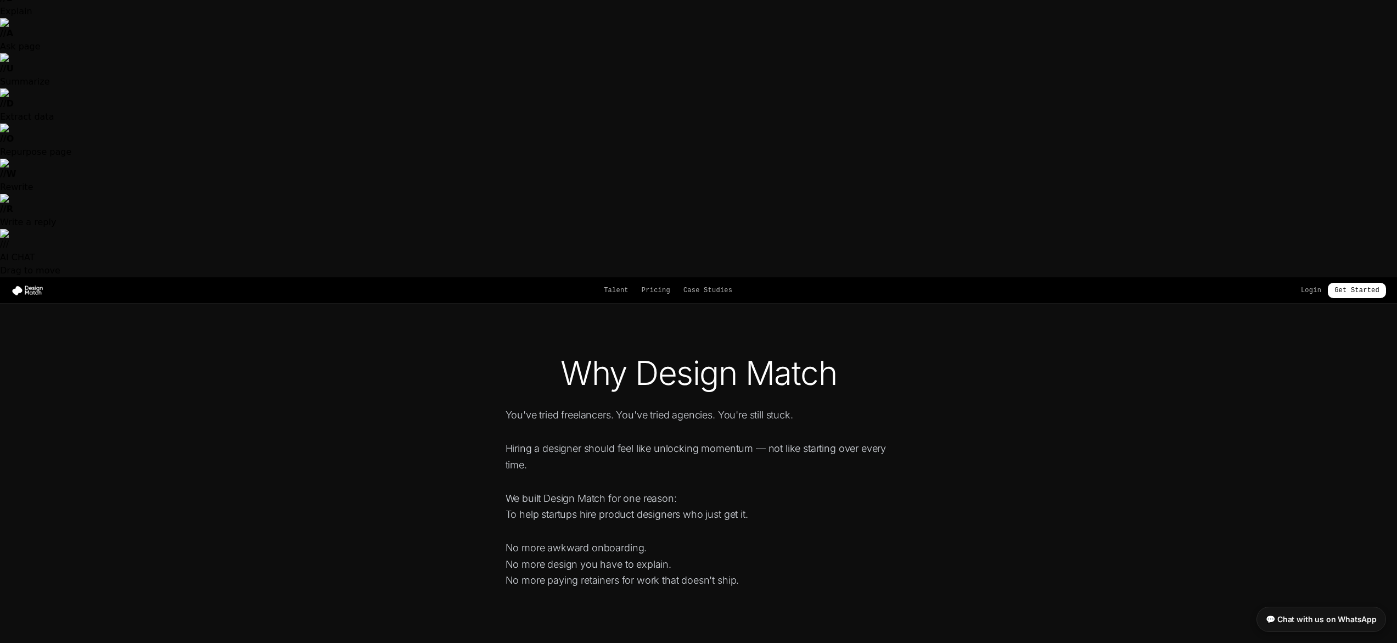
drag, startPoint x: 524, startPoint y: 287, endPoint x: 1107, endPoint y: 417, distance: 597.6
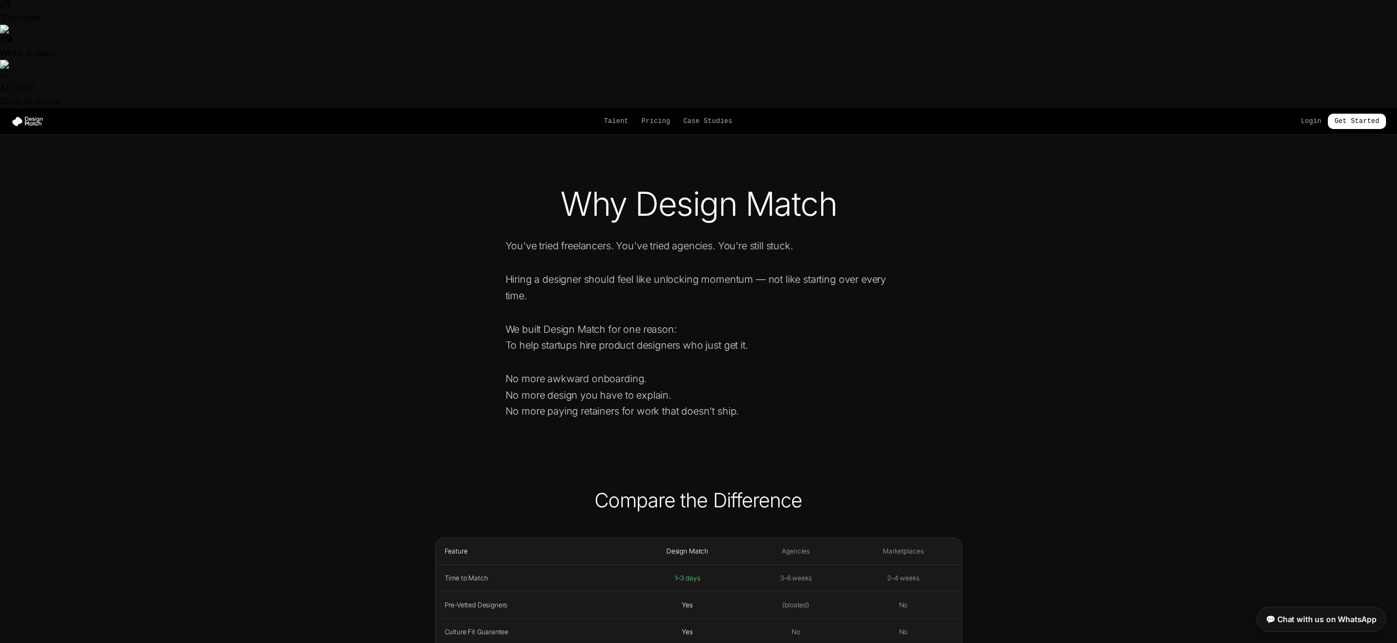
scroll to position [518, 0]
